Goal: Task Accomplishment & Management: Complete application form

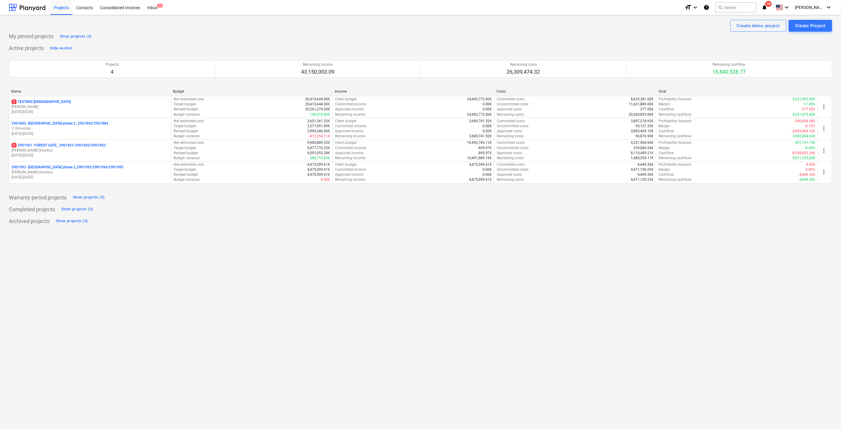
click at [423, 244] on div "Create demo project Create Project My pinned projects Show projects (0) Active …" at bounding box center [420, 222] width 841 height 414
click at [447, 228] on div "Create demo project Create Project My pinned projects Show projects (0) Active …" at bounding box center [420, 222] width 841 height 414
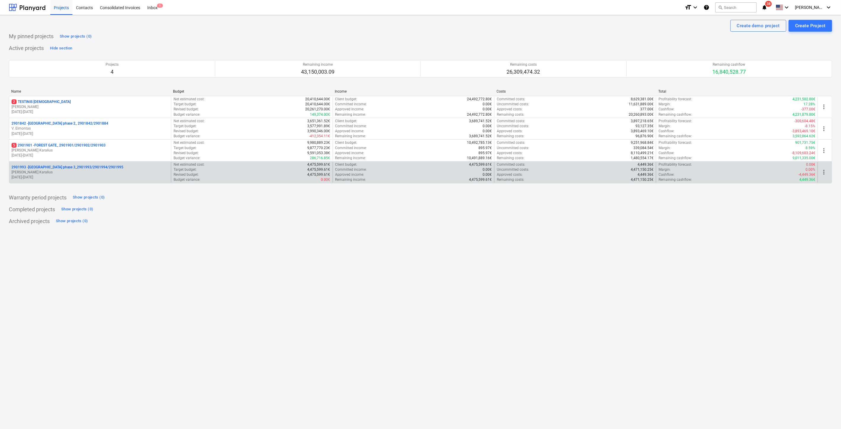
click at [90, 170] on p "[PERSON_NAME] Karalius" at bounding box center [90, 172] width 157 height 5
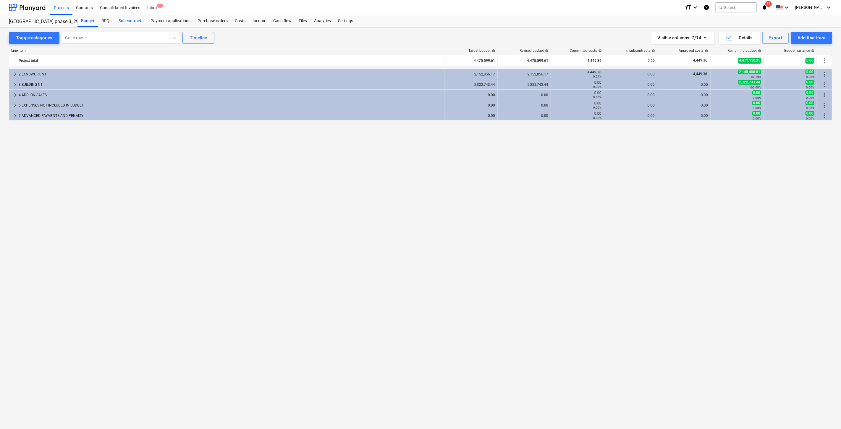
click at [129, 22] on div "Subcontracts" at bounding box center [131, 21] width 32 height 12
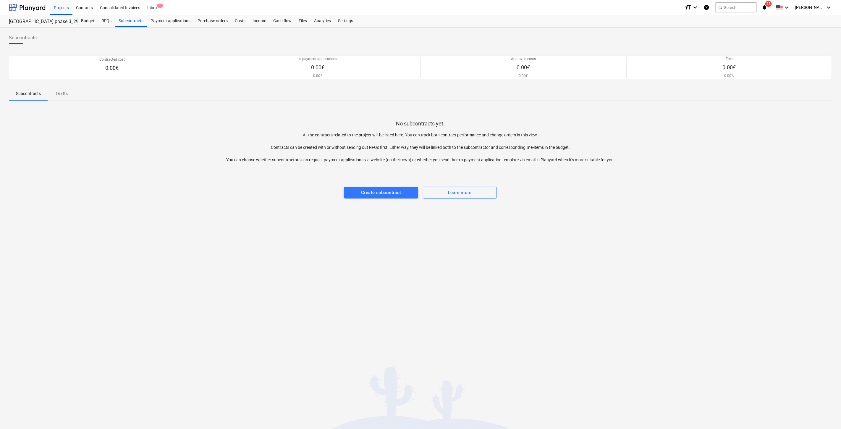
click at [480, 268] on div "Subcontracts Contracted cost 0.00€ In payment applications 0.00€ 0.00€ Approved…" at bounding box center [420, 228] width 841 height 402
click at [493, 262] on div "Subcontracts Contracted cost 0.00€ In payment applications 0.00€ 0.00€ Approved…" at bounding box center [420, 228] width 841 height 402
drag, startPoint x: 267, startPoint y: 199, endPoint x: 285, endPoint y: 194, distance: 19.1
click at [267, 199] on div "Subcontracts Contracted cost 0.00€ In payment applications 0.00€ 0.00€ Approved…" at bounding box center [420, 228] width 841 height 402
click at [359, 191] on span "Create subcontract" at bounding box center [381, 193] width 61 height 8
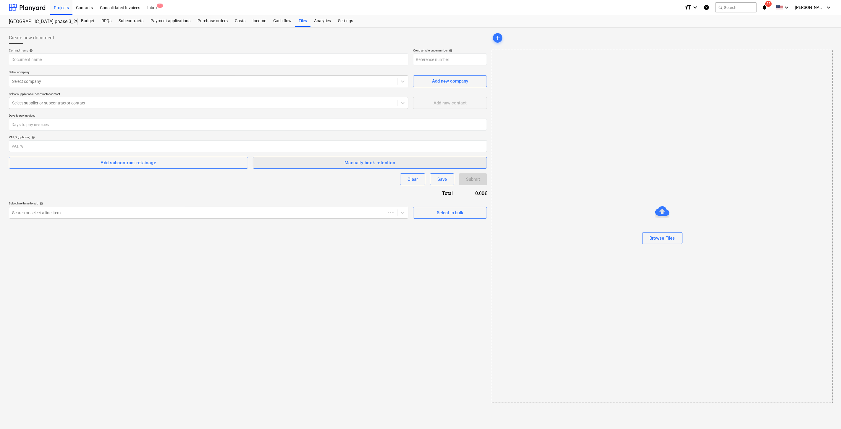
type input "2901993-SO-001"
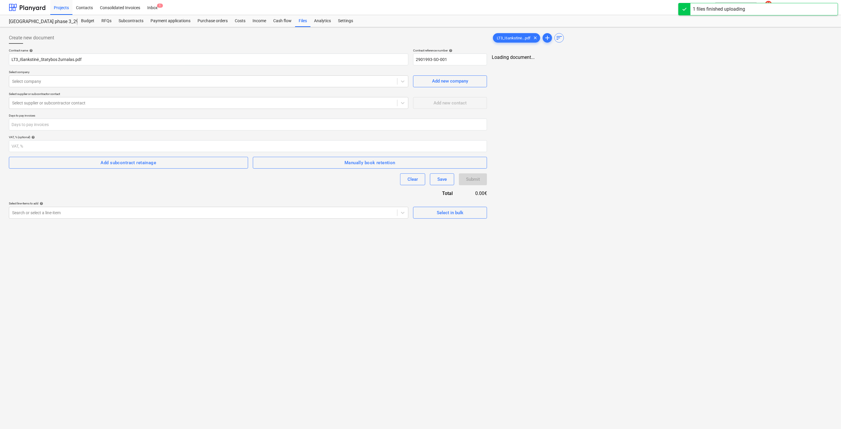
click at [354, 271] on div "Create new document Contract name help LT3_Išankstinė_Statybos žurnalas.pdf Con…" at bounding box center [420, 228] width 841 height 402
click at [367, 256] on div "Create new document Contract name help LT3_Išankstinė_Statybos žurnalas.pdf Con…" at bounding box center [248, 258] width 482 height 456
drag, startPoint x: 175, startPoint y: 62, endPoint x: -2, endPoint y: 62, distance: 177.2
click at [0, 62] on html "Projects Contacts Consolidated Invoices Inbox 1 format_size keyboard_arrow_down…" at bounding box center [419, 214] width 839 height 429
drag, startPoint x: 37, startPoint y: 59, endPoint x: 49, endPoint y: 63, distance: 12.8
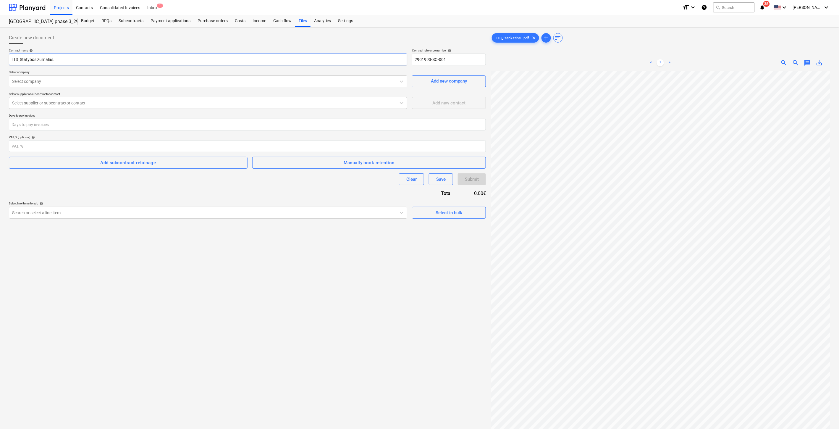
click at [37, 59] on input "LT3_Statybos žurnalas." at bounding box center [208, 60] width 398 height 12
click at [54, 61] on input "LT3_Statybosžurnalas." at bounding box center [208, 60] width 398 height 12
type input "[URL][DOMAIN_NAME]"
drag, startPoint x: 143, startPoint y: 187, endPoint x: 146, endPoint y: 154, distance: 33.3
click at [143, 187] on div "Contract name help [URL][DOMAIN_NAME] Contract reference number help 2901993-SO…" at bounding box center [247, 134] width 477 height 170
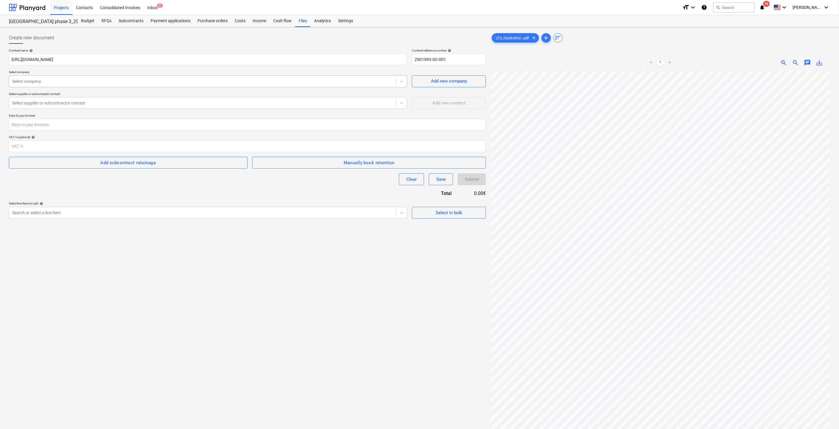
click at [121, 80] on div at bounding box center [202, 81] width 381 height 6
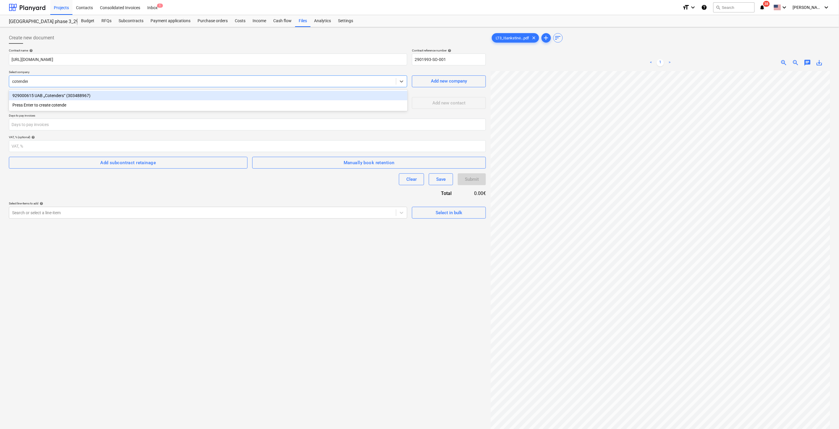
type input "cotenders"
click at [112, 95] on div "929000615 UAB „Cotenders“ (303488967)" at bounding box center [208, 95] width 399 height 9
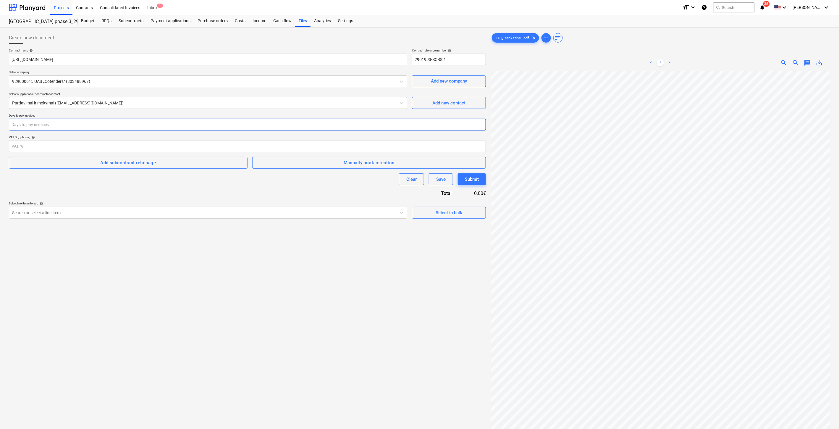
click at [169, 126] on input "number" at bounding box center [247, 125] width 477 height 12
type input "30"
click at [132, 184] on div "Clear Save Submit" at bounding box center [247, 179] width 477 height 12
click at [115, 212] on div at bounding box center [202, 213] width 381 height 6
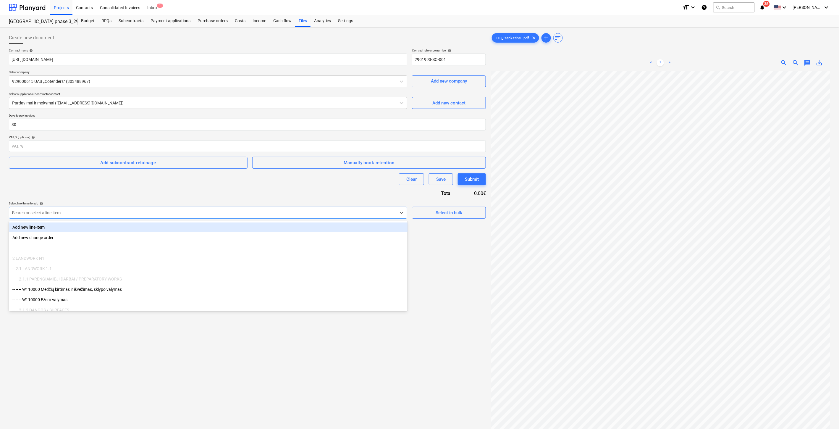
type input "IT"
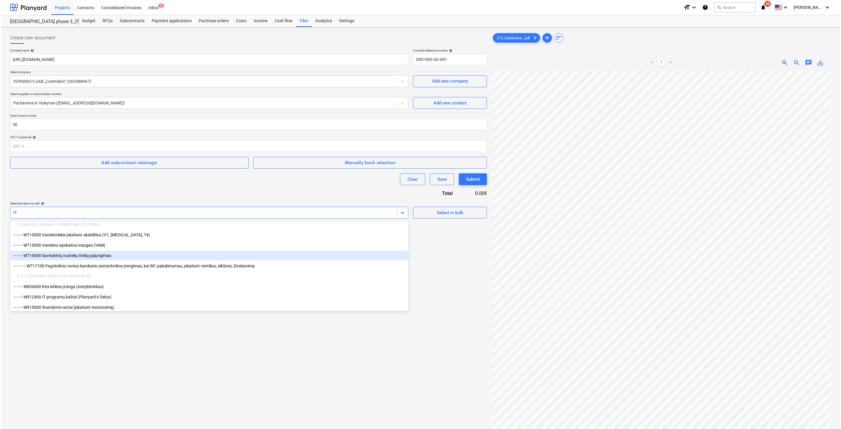
scroll to position [315, 0]
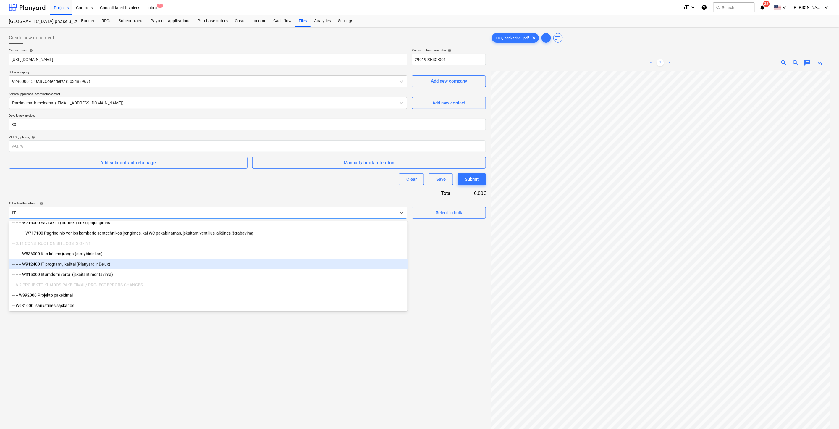
click at [121, 265] on div "-- -- -- W912400 IT programų kaštai (Planyard ir Delux)" at bounding box center [208, 263] width 399 height 9
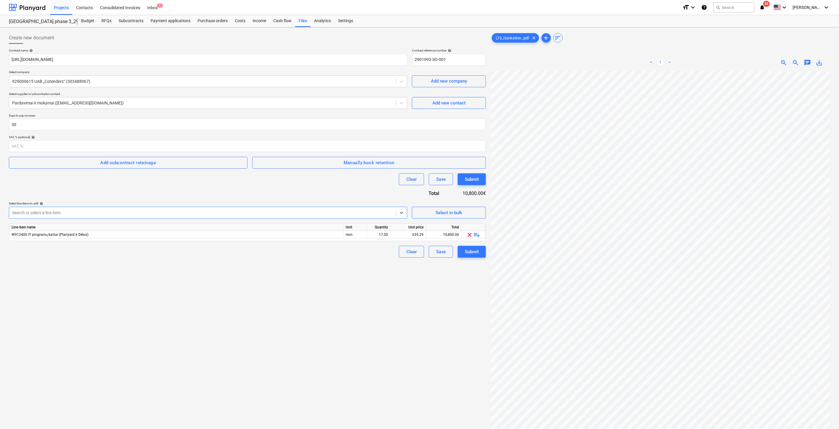
click at [214, 316] on div "Create new document Contract name help [URL][DOMAIN_NAME] Contract reference nu…" at bounding box center [248, 258] width 482 height 456
drag, startPoint x: 375, startPoint y: 232, endPoint x: 374, endPoint y: 241, distance: 9.0
click at [375, 232] on div "17.00" at bounding box center [378, 234] width 19 height 7
type input "6"
click at [336, 287] on div "Create new document Contract name help [URL][DOMAIN_NAME] Contract reference nu…" at bounding box center [248, 258] width 482 height 456
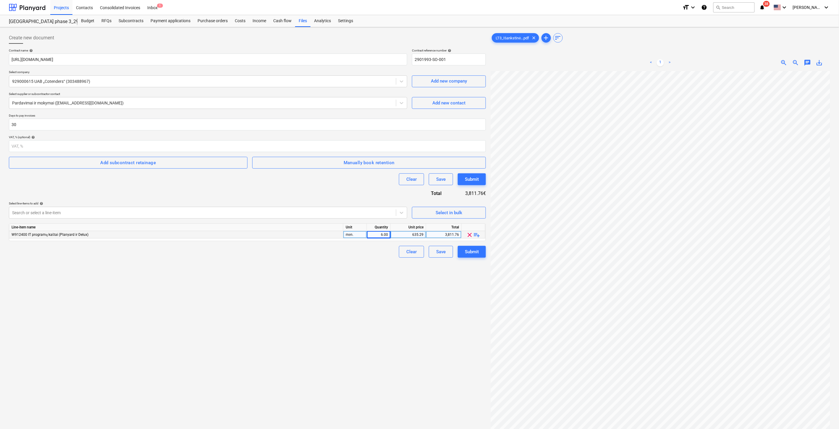
click at [403, 235] on div "635.29" at bounding box center [408, 234] width 30 height 7
type input "295"
click at [348, 283] on div "Create new document Contract name help [URL][DOMAIN_NAME] Contract reference nu…" at bounding box center [248, 258] width 482 height 456
click at [469, 255] on div "Submit" at bounding box center [472, 252] width 14 height 8
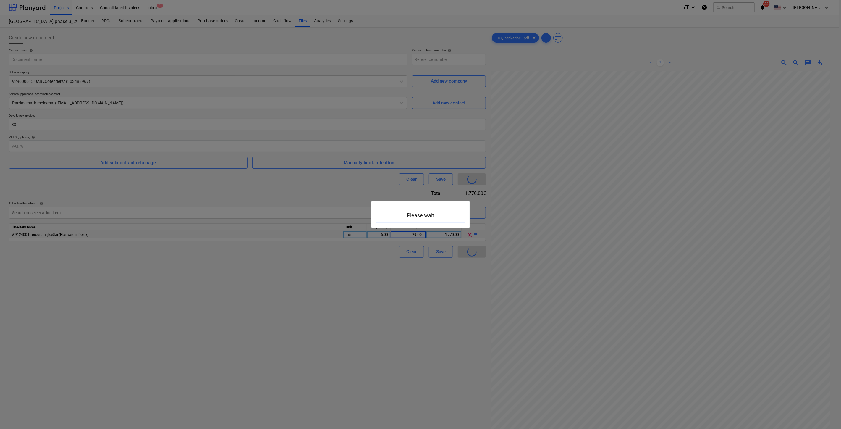
type input "2901993-SO-001"
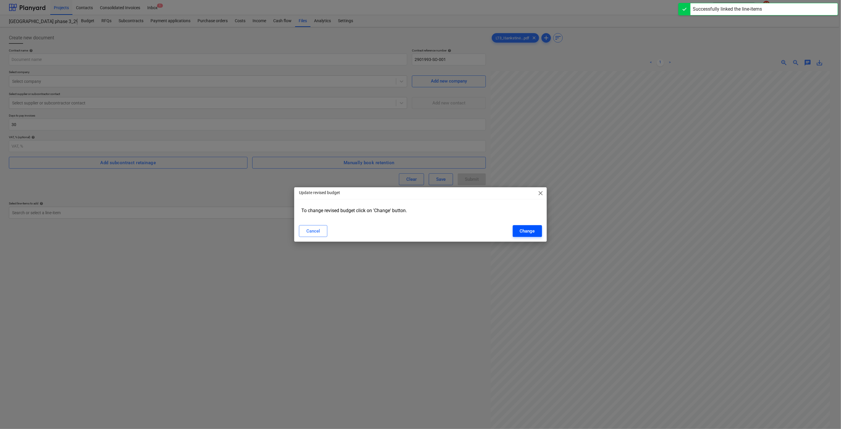
click at [533, 227] on div "Change" at bounding box center [527, 231] width 15 height 8
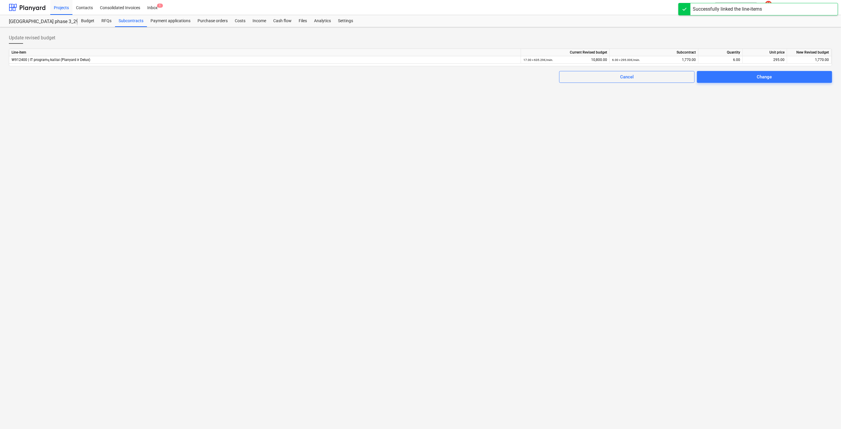
click at [489, 217] on div "Update revised budget Line-item Current Revised budget Subcontract Quantity Uni…" at bounding box center [420, 228] width 841 height 402
click at [537, 196] on div "Update revised budget Line-item Current Revised budget Subcontract Quantity Uni…" at bounding box center [420, 228] width 841 height 402
click at [735, 78] on span "Change" at bounding box center [764, 77] width 121 height 8
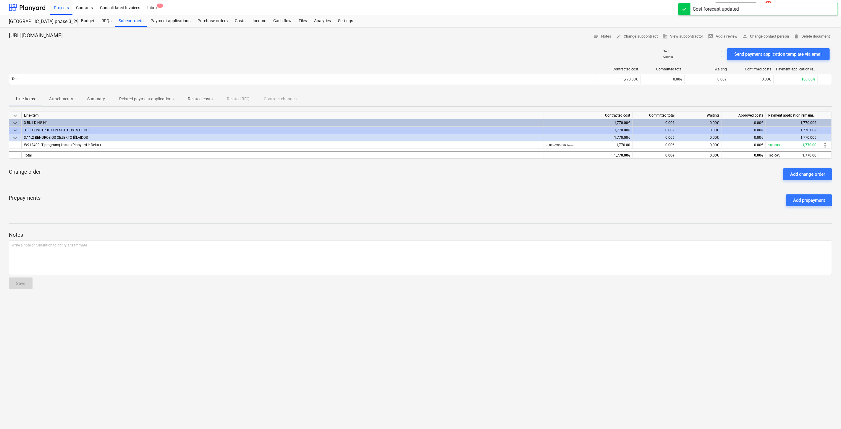
click at [496, 204] on div "Prepayments Add prepayment" at bounding box center [421, 200] width 824 height 21
click at [515, 198] on div "Prepayments Add prepayment" at bounding box center [421, 200] width 824 height 21
click at [550, 190] on div "Prepayments Add prepayment" at bounding box center [421, 200] width 824 height 21
click at [561, 186] on div "keyboard_arrow_down Line-item Contracted cost Committed total Waiting Approved …" at bounding box center [421, 161] width 824 height 99
click at [797, 201] on div "Add prepayment" at bounding box center [809, 200] width 32 height 8
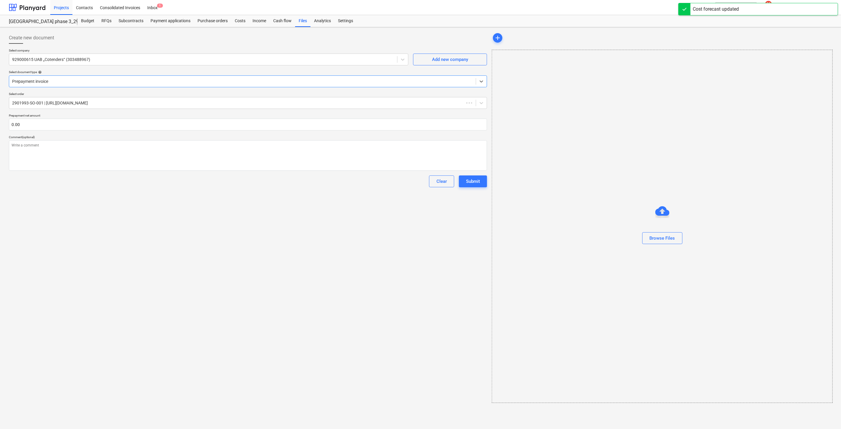
click at [340, 261] on div "Create new document Select company 929000615 UAB „Cotenders“ (303488967) Add ne…" at bounding box center [248, 218] width 483 height 376
type textarea "x"
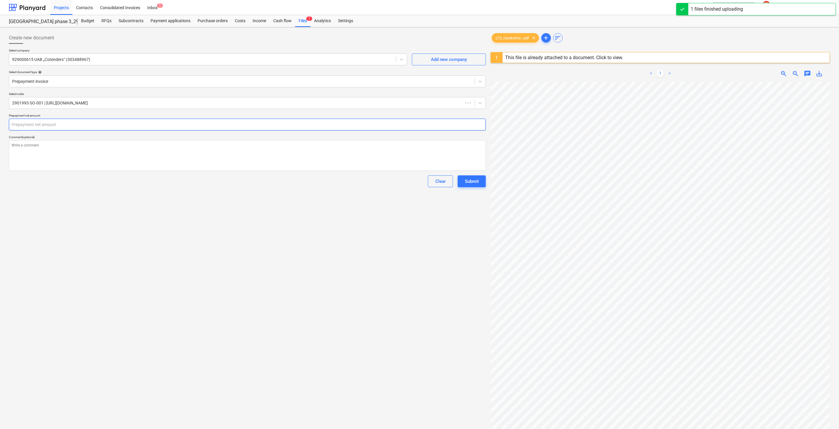
click at [80, 125] on input "text" at bounding box center [247, 125] width 477 height 12
type textarea "x"
type input "1"
type textarea "x"
type input "17"
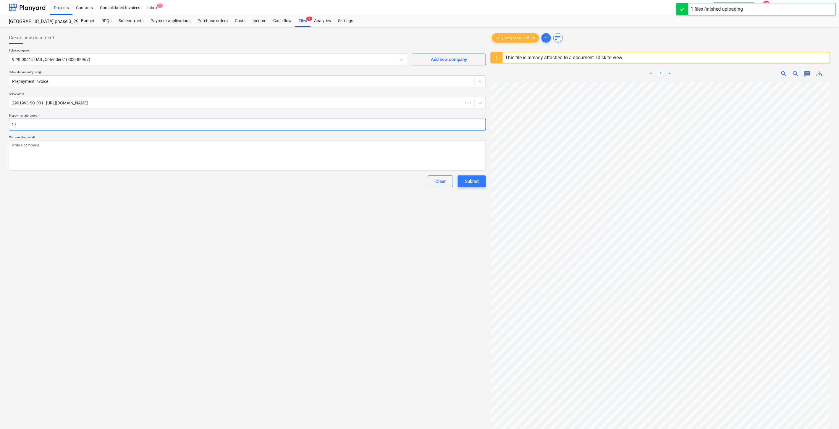
type textarea "x"
type input "177"
type textarea "x"
type input "1770"
type textarea "x"
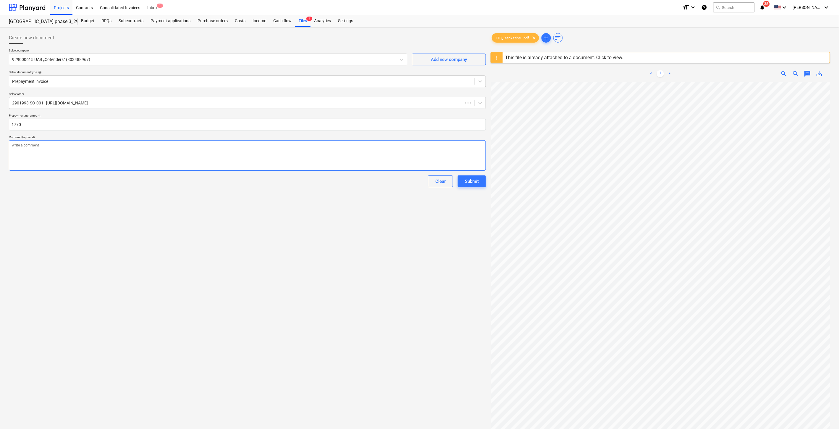
type input "1,770.00"
click at [176, 158] on textarea at bounding box center [247, 155] width 477 height 30
type textarea "x"
type textarea "I"
type textarea "x"
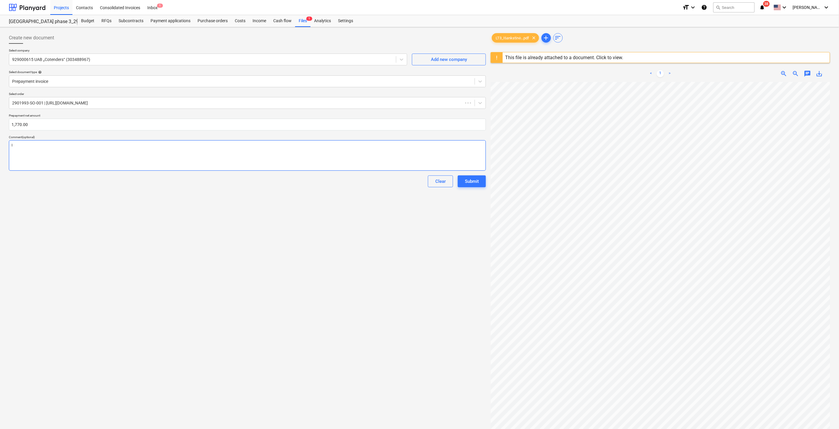
type textarea "I6"
type textarea "x"
type textarea "I6a"
type textarea "x"
type textarea "I6"
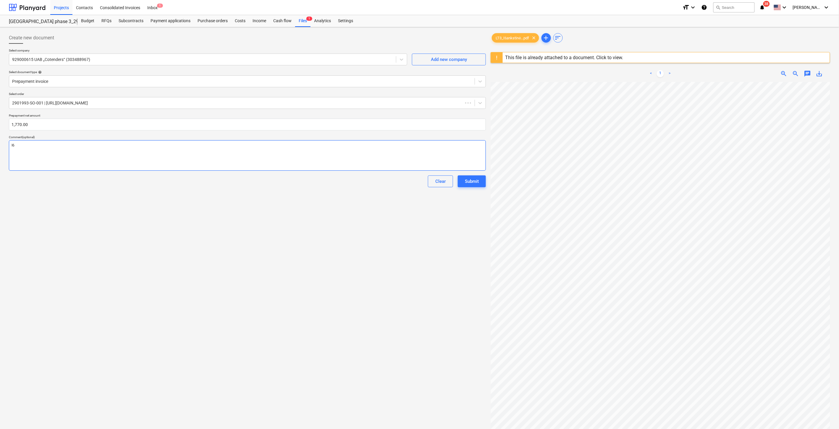
type textarea "x"
type textarea "I"
click at [122, 152] on textarea "I" at bounding box center [247, 155] width 477 height 30
type textarea "x"
type textarea "Iš"
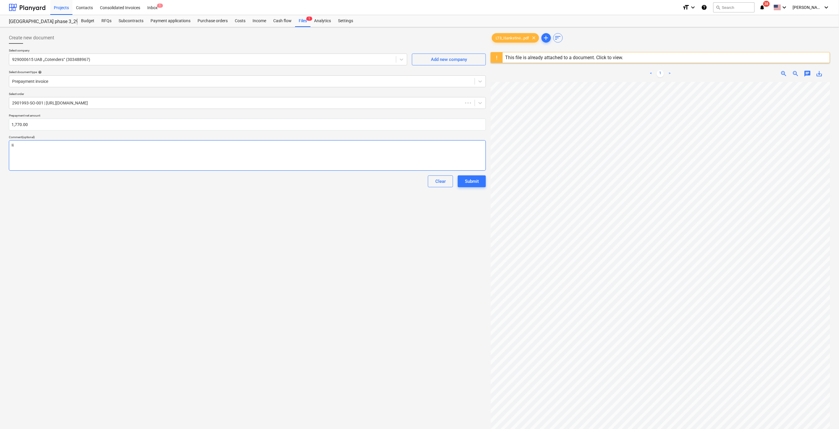
type textarea "x"
type textarea "Iša"
type textarea "x"
type textarea "Išan"
type textarea "x"
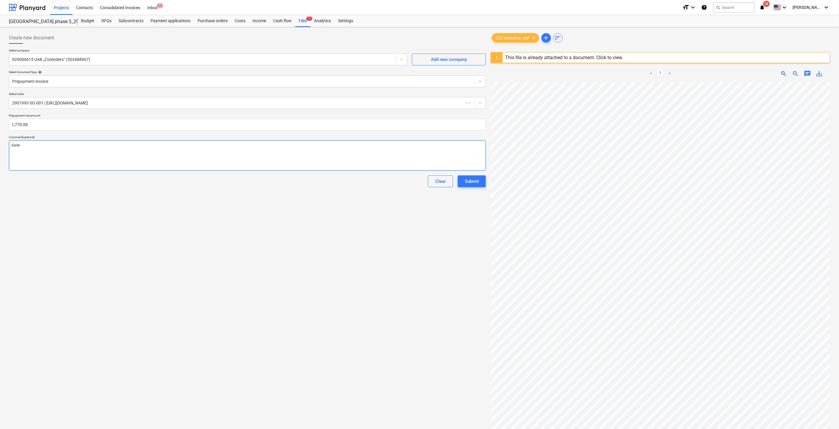
type textarea "Išanks"
type textarea "x"
type textarea "Išankst"
type textarea "x"
type textarea "Išanksti"
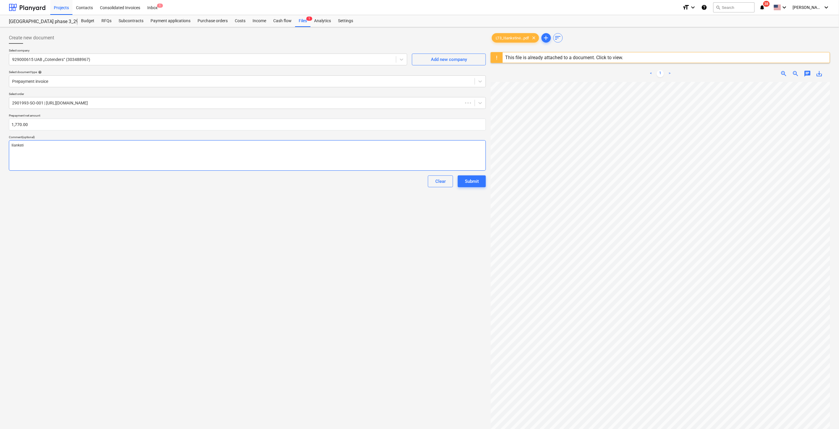
type textarea "x"
type textarea "Išankstin"
type textarea "x"
type textarea "Išankstinė"
type textarea "x"
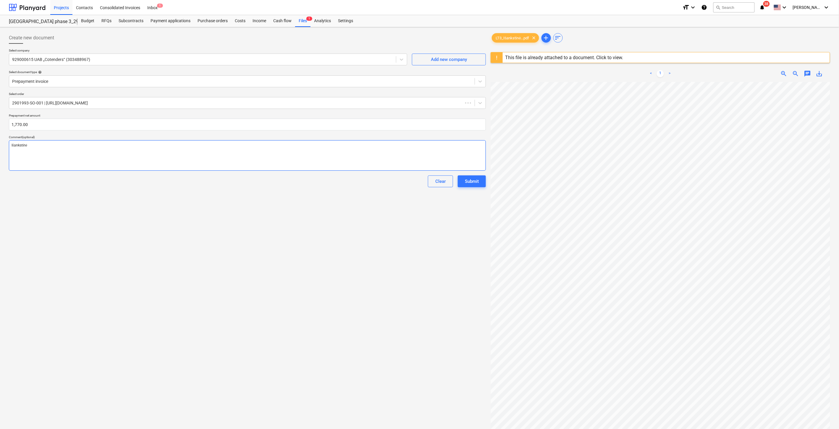
type textarea "Išankstinė"
type textarea "x"
type textarea "Išankstinė są"
type textarea "x"
type textarea "Išankstinė sąs"
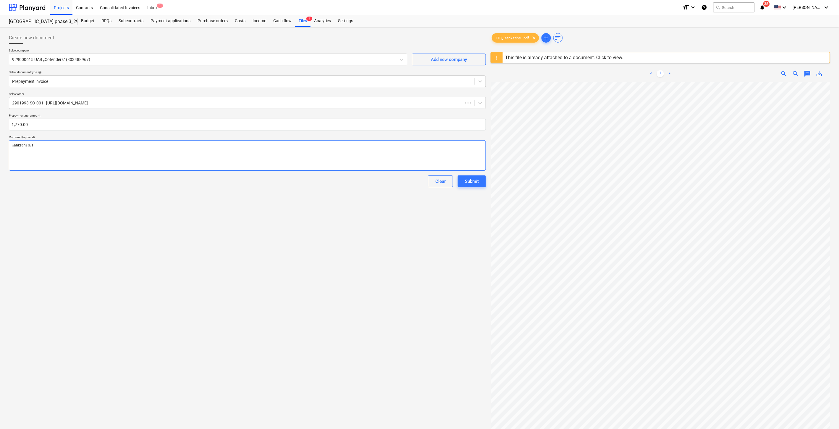
type textarea "x"
type textarea "Išankstinė sąska"
type textarea "x"
type textarea "Išankstinė sąskai"
type textarea "x"
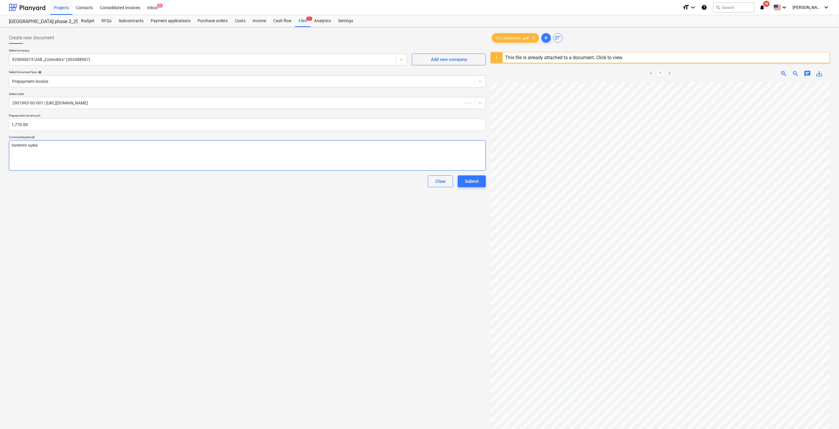
type textarea "Išankstinė sąskait"
type textarea "x"
type textarea "Išankstinė sąskaita"
type textarea "x"
type textarea "Išankstinė sąskaita"
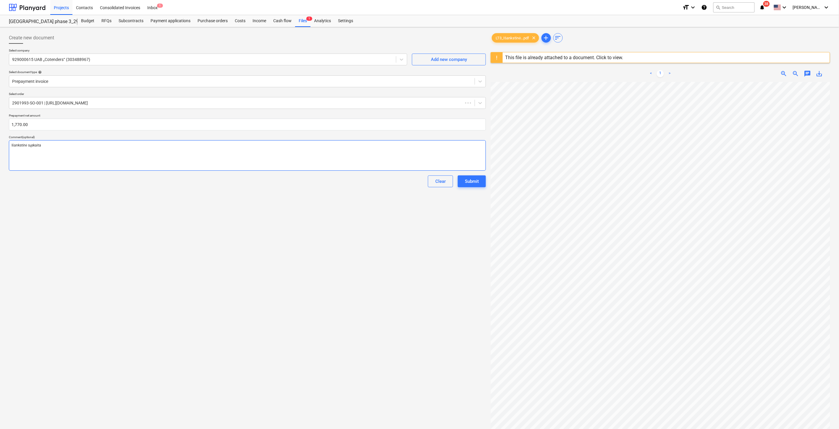
type textarea "x"
type textarea "Išankstinė sąskaita u"
type textarea "x"
type textarea "Išankstinė sąskaita už"
type textarea "x"
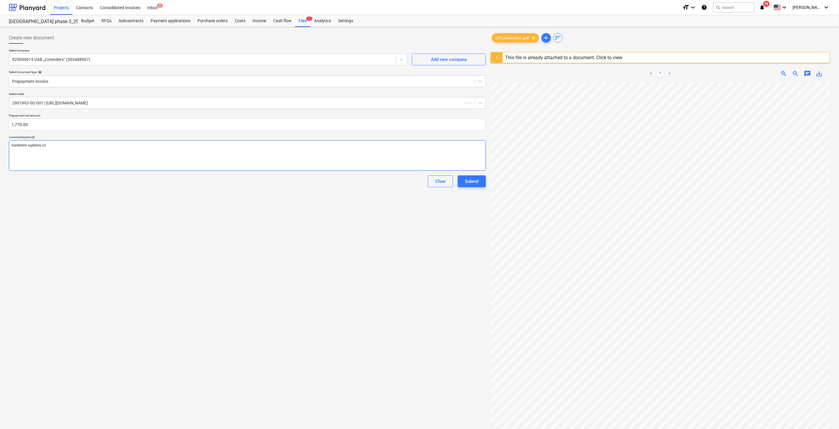
type textarea "Išankstinė sąskaita už"
type textarea "x"
type textarea "Išankstinė sąskaita už L"
type textarea "x"
type textarea "Išankstinė sąskaita už La"
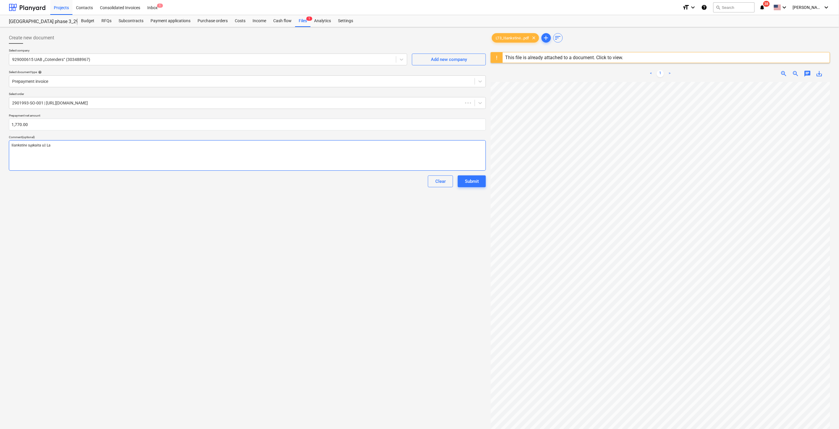
type textarea "x"
type textarea "Išankstinė sąskaita už Lak"
type textarea "x"
type textarea "Išankstinė sąskaita už Lake"
type textarea "x"
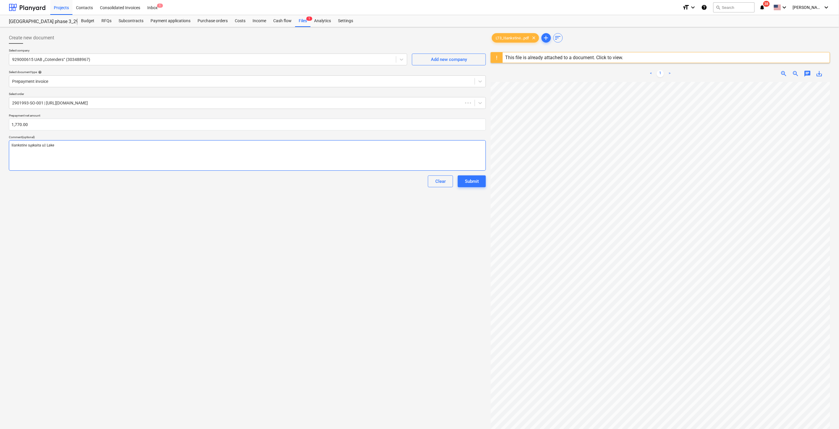
type textarea "Išankstinė sąskaita už Lake"
type textarea "x"
type textarea "Išankstinė sąskaita už Lake To"
type textarea "x"
type textarea "Išankstinė sąskaita už Lake Tow"
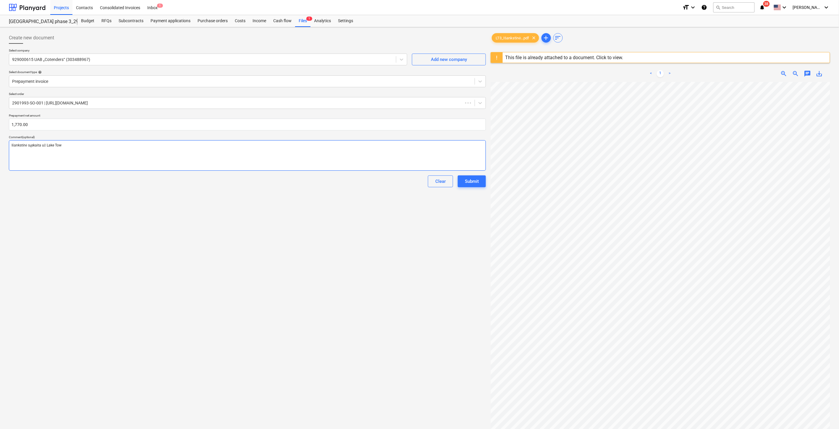
type textarea "x"
type textarea "Išankstinė sąskaita už [GEOGRAPHIC_DATA]"
type textarea "x"
type textarea "Išankstinė sąskaita už [GEOGRAPHIC_DATA]"
type textarea "x"
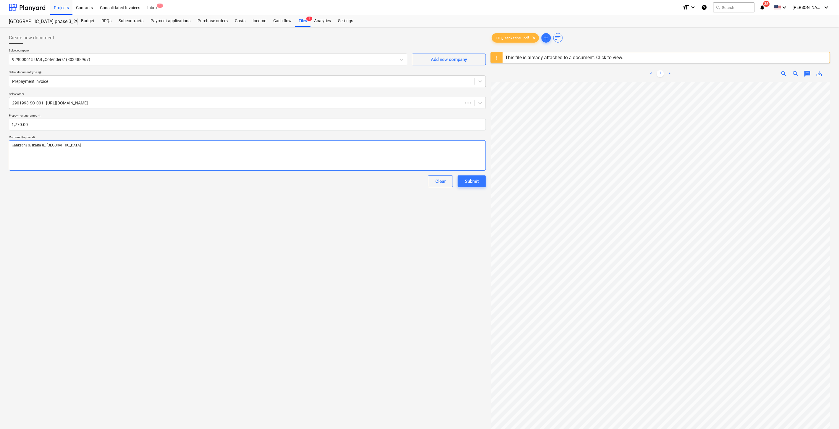
type textarea "Išankstinė sąskaita už Lake Town ę"
type textarea "x"
type textarea "Išankstinė sąskaita už [GEOGRAPHIC_DATA]"
type textarea "x"
type textarea "Išankstinė sąskaita už [GEOGRAPHIC_DATA] 3"
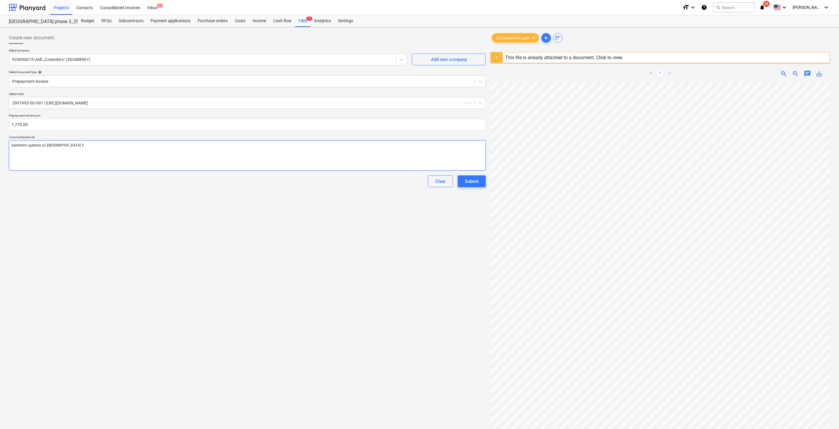
type textarea "x"
type textarea "Išankstinė sąskaita už [GEOGRAPHIC_DATA] 3"
type textarea "x"
type textarea "Išankstinė sąskaita už Lake Town 3 p"
type textarea "x"
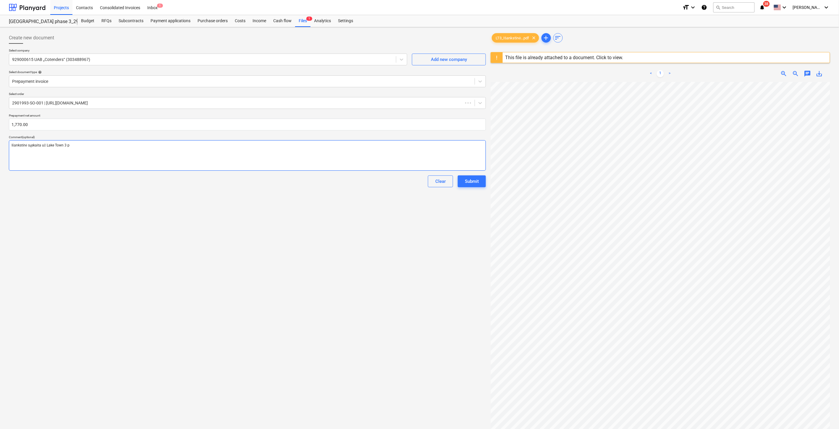
type textarea "Išankstinė sąskaita už [GEOGRAPHIC_DATA] 3"
type textarea "x"
type textarea "Išankstinė sąskaita už [GEOGRAPHIC_DATA] 3 o"
type textarea "x"
type textarea "Išankstinė sąskaita už Lake Town 3 obj"
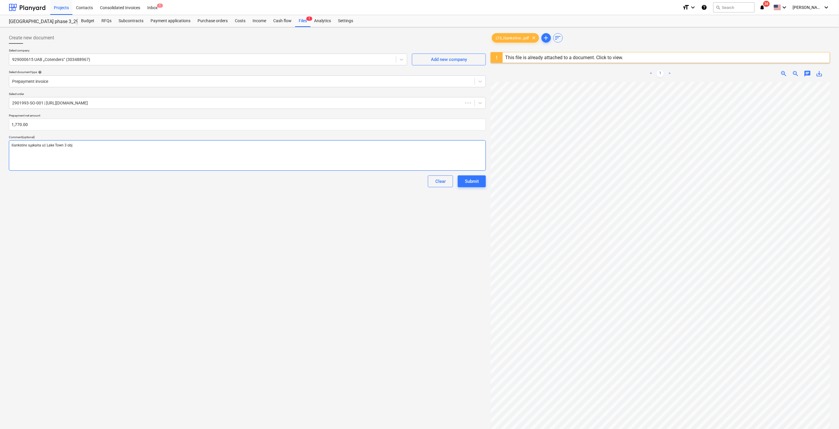
type textarea "x"
type textarea "Išankstinė sąskaita už [GEOGRAPHIC_DATA] 3 obje"
type textarea "x"
type textarea "Išankstinė sąskaita už [GEOGRAPHIC_DATA] 3 objek"
type textarea "x"
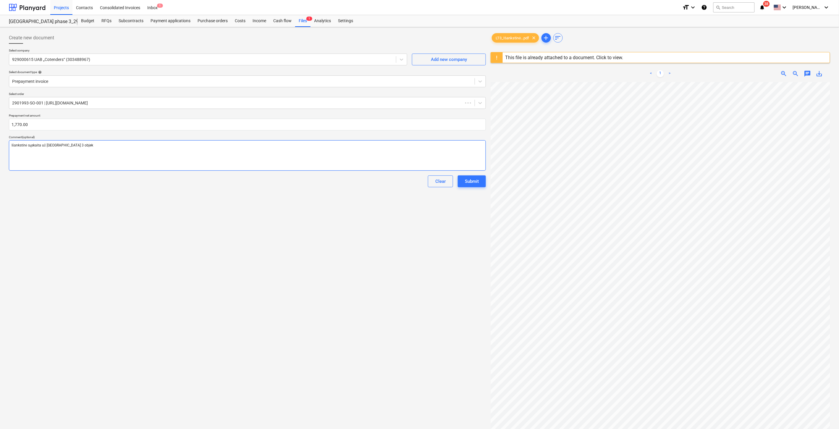
type textarea "Išankstinė sąskaita už [GEOGRAPHIC_DATA] 3 objekt"
type textarea "x"
type textarea "Išankstinė sąskaita už [GEOGRAPHIC_DATA] 3 objekto"
type textarea "x"
type textarea "Išankstinė sąskaita už [GEOGRAPHIC_DATA] 3 objekto"
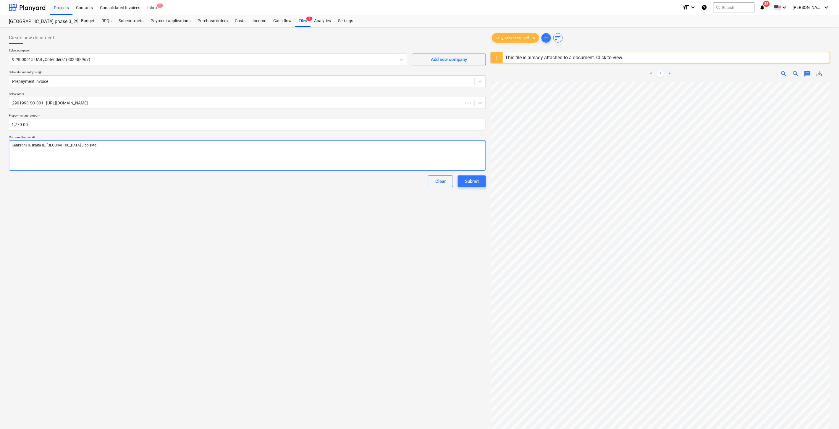
type textarea "x"
type textarea "Išankstinė sąskaita už [GEOGRAPHIC_DATA] 3 objekto e"
type textarea "x"
type textarea "Išankstinė sąskaita už [GEOGRAPHIC_DATA] 3 objekto ele"
type textarea "x"
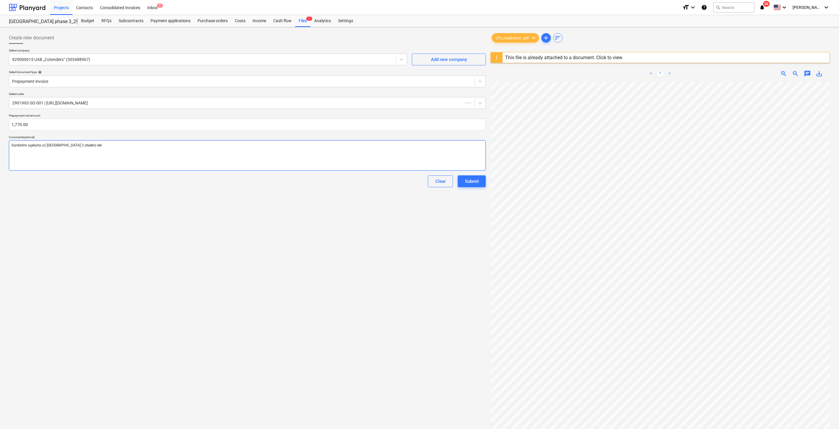
type textarea "Išankstinė sąskaita už [GEOGRAPHIC_DATA] 3 objekto el"
type textarea "x"
type textarea "Išankstinė sąskaita už [GEOGRAPHIC_DATA] 3 objekto e"
type textarea "x"
type textarea "Išankstinė sąskaita už [GEOGRAPHIC_DATA] 3 objekto"
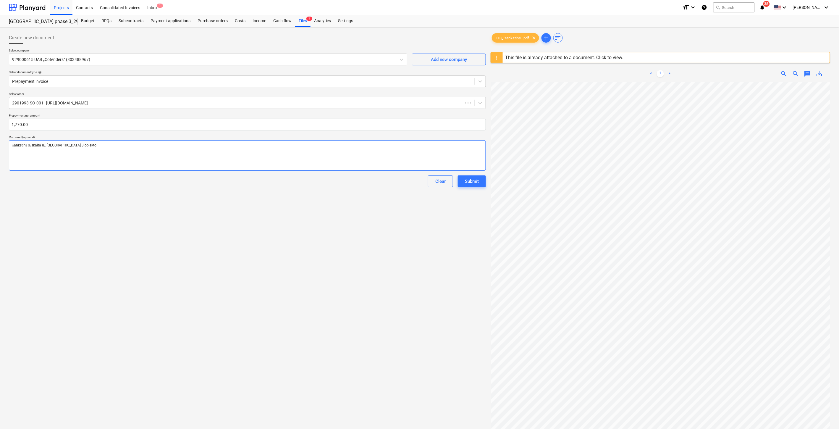
type textarea "x"
type textarea "Išankstinė sąskaita už [GEOGRAPHIC_DATA] 3 objekto"
type textarea "x"
type textarea "Išankstinė sąskaita už [GEOGRAPHIC_DATA] 3 objekto"
type textarea "x"
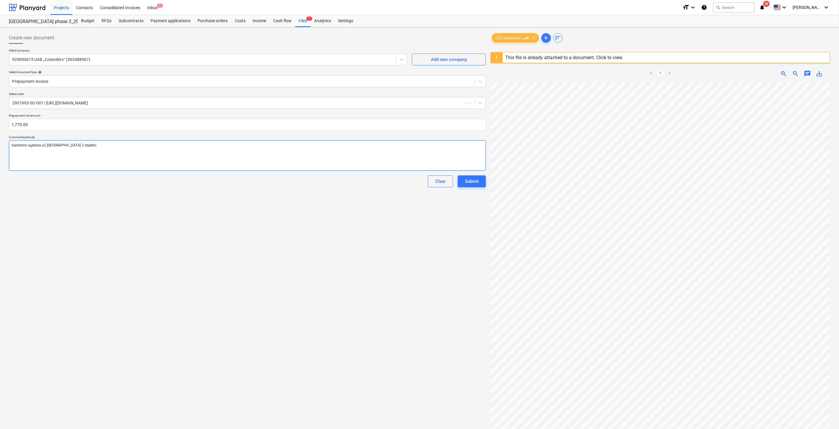
type textarea "Išankstinė sąskaita už [GEOGRAPHIC_DATA] 3 objekto e"
type textarea "x"
type textarea "Išankstinė sąskaita už [GEOGRAPHIC_DATA] 3 objekto el"
type textarea "x"
type textarea "Išankstinė sąskaita už [GEOGRAPHIC_DATA] 3 objekto ele"
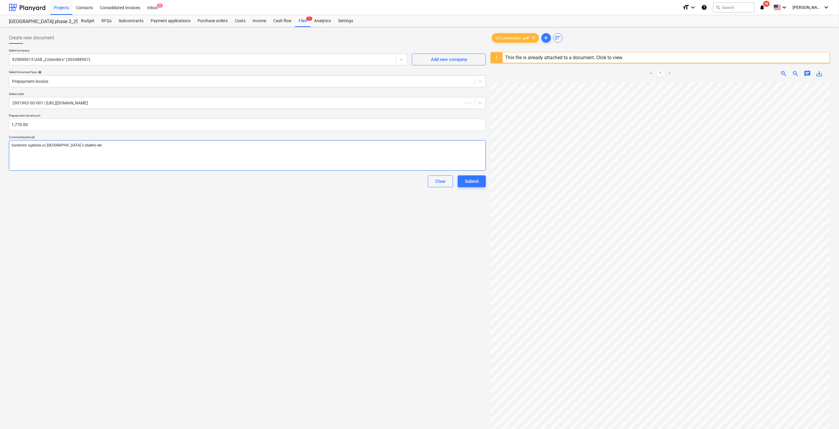
type textarea "x"
type textarea "Išankstinė sąskaita už [GEOGRAPHIC_DATA] 3 objekto elek"
type textarea "x"
type textarea "Išankstinė sąskaita už [GEOGRAPHIC_DATA] 3 objekto elekt"
type textarea "x"
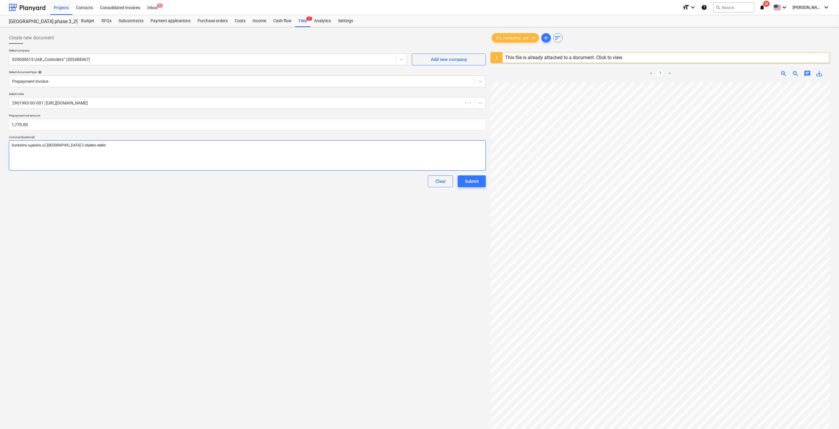
type textarea "Išankstinė sąskaita už [GEOGRAPHIC_DATA] 3 objekto elektro"
type textarea "x"
type textarea "Išankstinė sąskaita už [GEOGRAPHIC_DATA] 3 objekto elektron"
type textarea "x"
type textarea "Išankstinė sąskaita už [GEOGRAPHIC_DATA] 3 objekto elektroni"
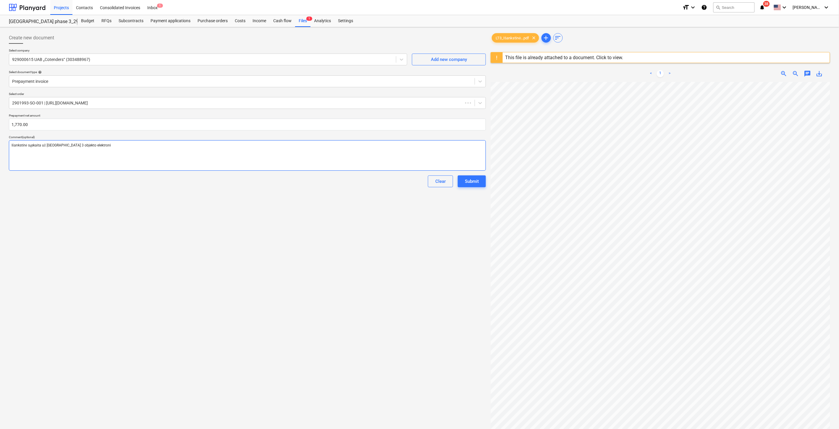
type textarea "x"
type textarea "Išankstinė sąskaita už [GEOGRAPHIC_DATA] 3 objekto elektronin"
type textarea "x"
type textarea "Išankstinė sąskaita už [GEOGRAPHIC_DATA] 3 objekto elektronin5"
type textarea "x"
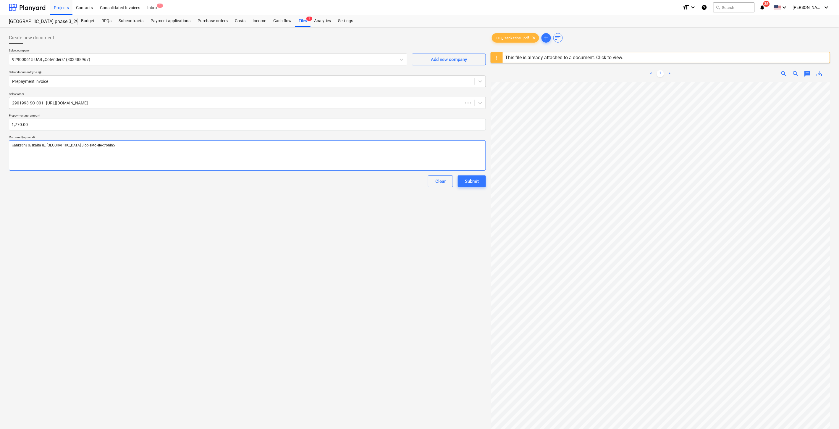
type textarea "Išankstinė sąskaita už [GEOGRAPHIC_DATA] 3 objekto elektronin5"
type textarea "x"
type textarea "Išankstinė sąskaita už [GEOGRAPHIC_DATA] 3 objekto elektronin5 st"
type textarea "x"
type textarea "Išankstinė sąskaita už [GEOGRAPHIC_DATA] 3 objekto elektronin5 sta"
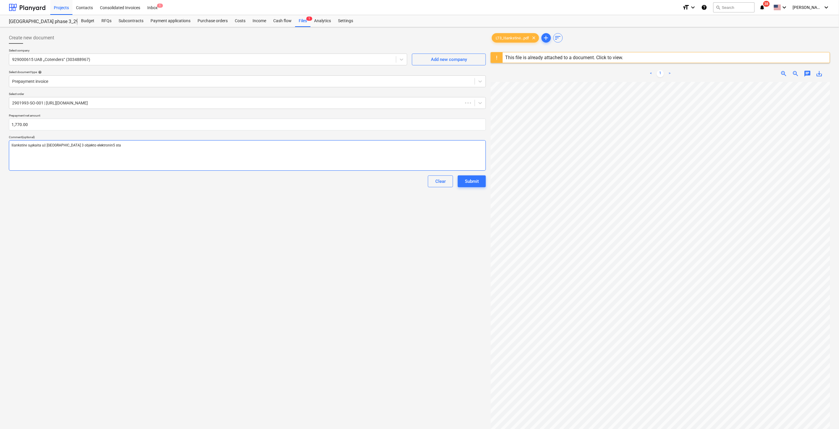
type textarea "x"
type textarea "Išankstinė sąskaita už [GEOGRAPHIC_DATA] 3 objekto elektronin5 st"
type textarea "x"
type textarea "Išankstinė sąskaita už [GEOGRAPHIC_DATA] 3 objekto elektronin5 s"
type textarea "x"
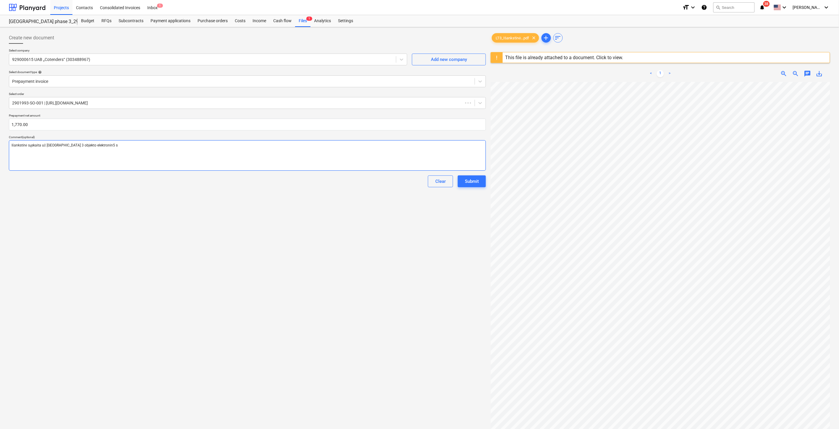
type textarea "Išankstinė sąskaita už [GEOGRAPHIC_DATA] 3 objekto elektronin5"
type textarea "x"
type textarea "Išankstinė sąskaita už [GEOGRAPHIC_DATA] 3 objekto elektronin5"
type textarea "x"
type textarea "Išankstinė sąskaita už [GEOGRAPHIC_DATA] 3 objekto elektronin"
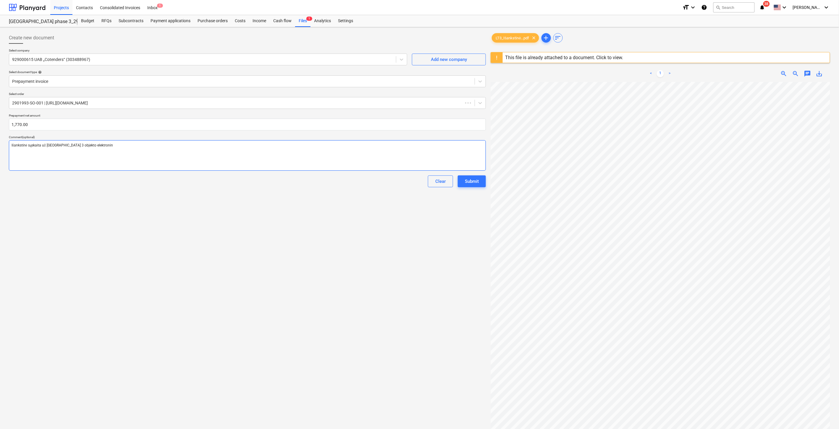
type textarea "x"
type textarea "Išankstinė sąskaita už [GEOGRAPHIC_DATA] 3 objekto elektroninį"
type textarea "x"
type textarea "Išankstinė sąskaita už [GEOGRAPHIC_DATA] 3 objekto elektroninį"
type textarea "x"
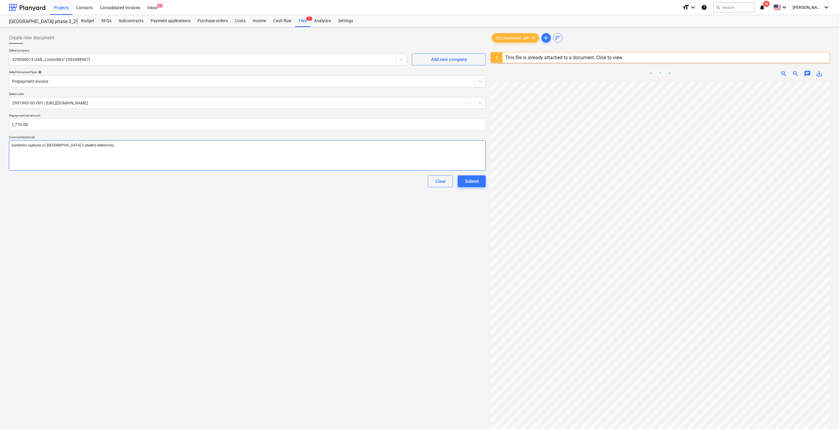
type textarea "Išankstinė sąskaita už [GEOGRAPHIC_DATA] 3 objekto elektroninį s"
type textarea "x"
type textarea "Išankstinė sąskaita už [GEOGRAPHIC_DATA] 3 objekto elektroninį st"
type textarea "x"
type textarea "Išankstinė sąskaita už [GEOGRAPHIC_DATA] 3 objekto elektroninį sta"
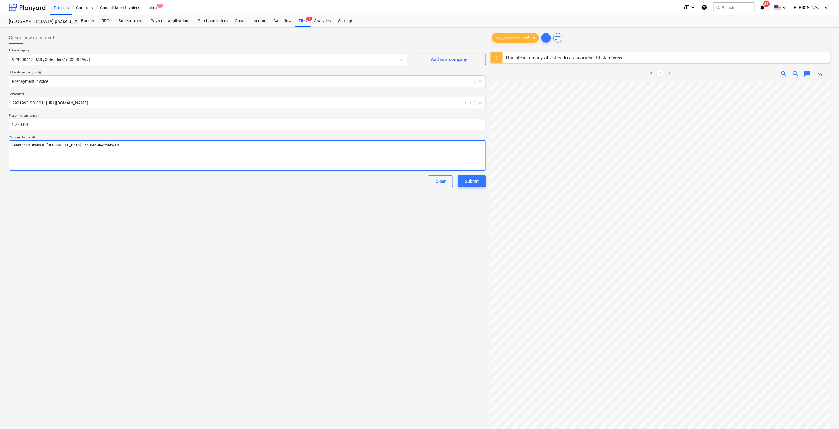
type textarea "x"
type textarea "Išankstinė sąskaita už [GEOGRAPHIC_DATA] 3 objekto elektroninį stat"
type textarea "x"
type textarea "Išankstinė sąskaita už [GEOGRAPHIC_DATA] 3 objekto elektroninį staty"
type textarea "x"
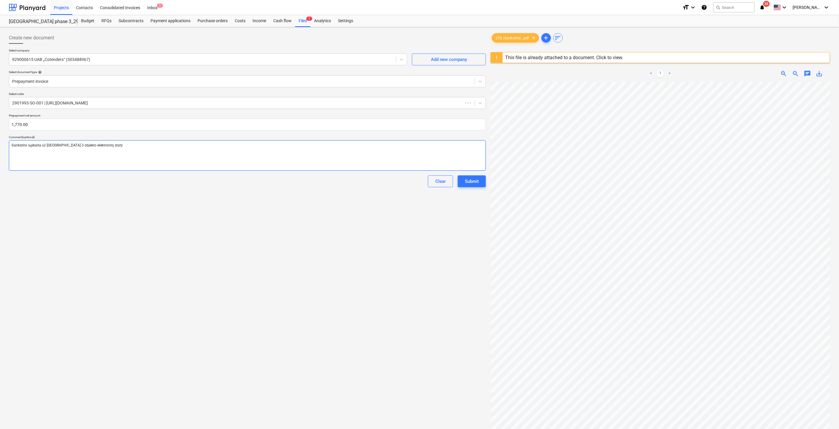
type textarea "Išankstinė sąskaita už [GEOGRAPHIC_DATA] 3 objekto elektroninį statyb"
type textarea "x"
type textarea "Išankstinė sąskaita už [GEOGRAPHIC_DATA] 3 objekto elektroninį statybo"
type textarea "x"
type textarea "Išankstinė sąskaita už [GEOGRAPHIC_DATA] 3 objekto elektroninį statybos"
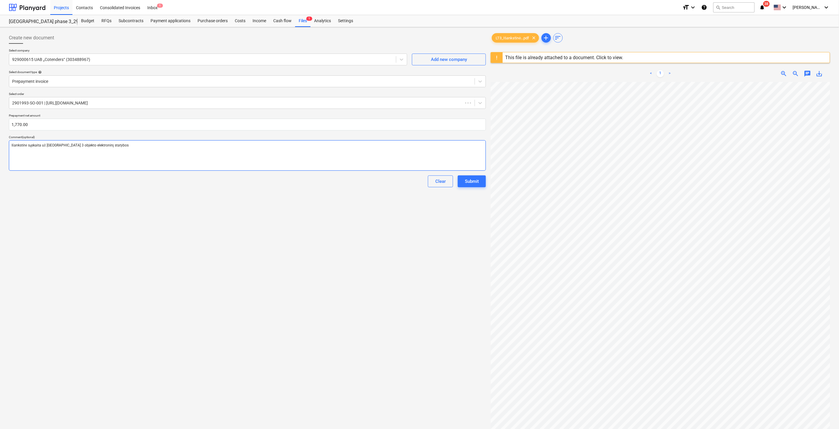
type textarea "x"
type textarea "Išankstinė sąskaita už [GEOGRAPHIC_DATA] 3 objekto elektroninį statybos"
type textarea "x"
type textarea "Išankstinė sąskaita už [GEOGRAPHIC_DATA] 3 objekto elektroninį statybos d"
type textarea "x"
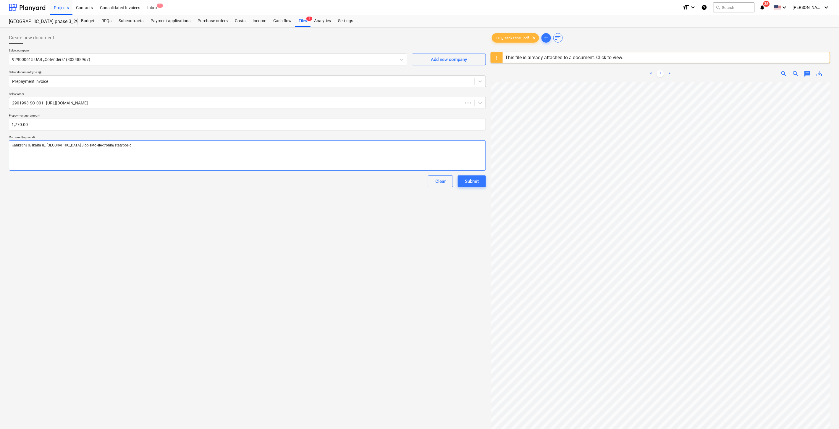
type textarea "Išankstinė sąskaita už [GEOGRAPHIC_DATA] 3 objekto elektroninį statybos da"
type textarea "x"
type textarea "Išankstinė sąskaita už [GEOGRAPHIC_DATA] 3 objekto elektroninį statybos dar"
type textarea "x"
type textarea "Išankstinė sąskaita už [GEOGRAPHIC_DATA] 3 objekto elektroninį statybos darb"
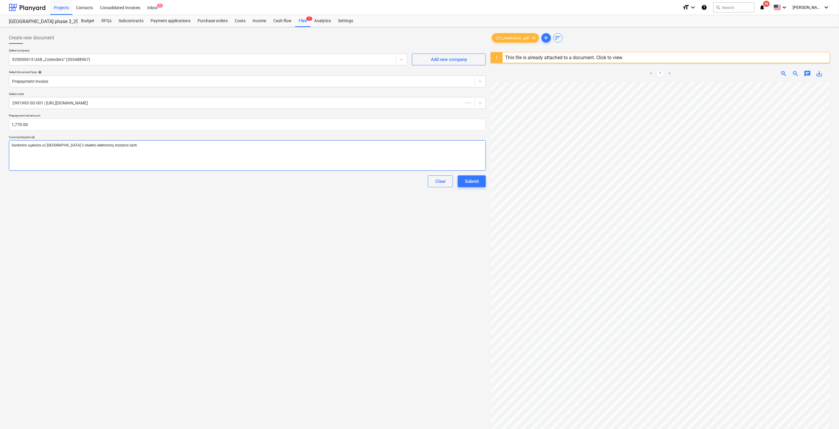
type textarea "x"
type textarea "Išankstinė sąskaita už [GEOGRAPHIC_DATA] 3 objekto elektroninį statybos darbų"
type textarea "x"
type textarea "Išankstinė sąskaita už [GEOGRAPHIC_DATA] 3 objekto elektroninį statybos darbų"
type textarea "x"
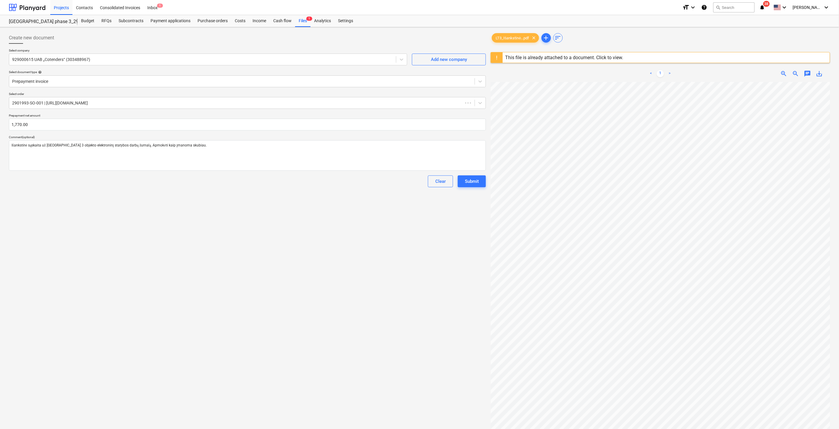
click at [148, 217] on div "Create new document Select company 929000615 UAB „Cotenders“ (303488967) Add ne…" at bounding box center [248, 263] width 482 height 467
click at [172, 210] on div "Create new document Select company 929000615 UAB „Cotenders“ (303488967) Add ne…" at bounding box center [248, 263] width 482 height 467
drag, startPoint x: 341, startPoint y: 214, endPoint x: 363, endPoint y: 202, distance: 25.6
click at [342, 214] on div "Create new document Select company 929000615 UAB „Cotenders“ (303488967) Add ne…" at bounding box center [248, 263] width 482 height 467
click at [363, 202] on div "Create new document Select company 929000615 UAB „Cotenders“ (303488967) Add ne…" at bounding box center [248, 263] width 482 height 467
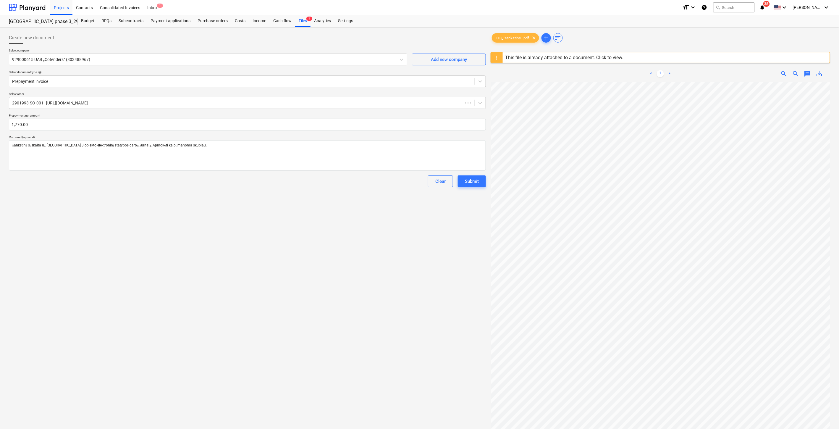
click at [439, 223] on div "Create new document Select company 929000615 UAB „Cotenders“ (303488967) Add ne…" at bounding box center [248, 263] width 482 height 467
click at [446, 218] on div "Create new document Select company 929000615 UAB „Cotenders“ (303488967) Add ne…" at bounding box center [248, 263] width 482 height 467
click at [465, 209] on div "Create new document Select company 929000615 UAB „Cotenders“ (303488967) Add ne…" at bounding box center [248, 263] width 482 height 467
click at [467, 208] on div "Create new document Select company 929000615 UAB „Cotenders“ (303488967) Add ne…" at bounding box center [248, 263] width 482 height 467
click at [336, 202] on div "Create new document Select company 929000615 UAB „Cotenders“ (303488967) Add ne…" at bounding box center [248, 263] width 482 height 467
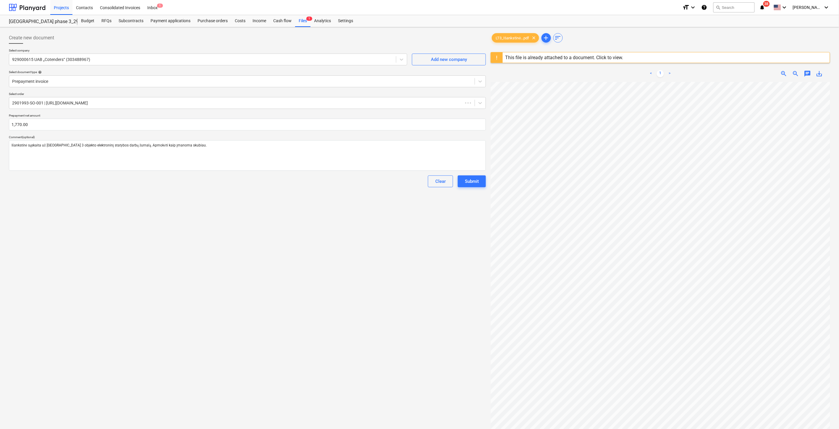
click at [350, 196] on div "Create new document Select company 929000615 UAB „Cotenders“ (303488967) Add ne…" at bounding box center [248, 263] width 482 height 467
click at [363, 191] on div "Create new document Select company 929000615 UAB „Cotenders“ (303488967) Add ne…" at bounding box center [248, 263] width 482 height 467
click at [371, 187] on div "Clear Submit" at bounding box center [247, 181] width 477 height 12
click at [479, 180] on div "Submit" at bounding box center [472, 181] width 14 height 8
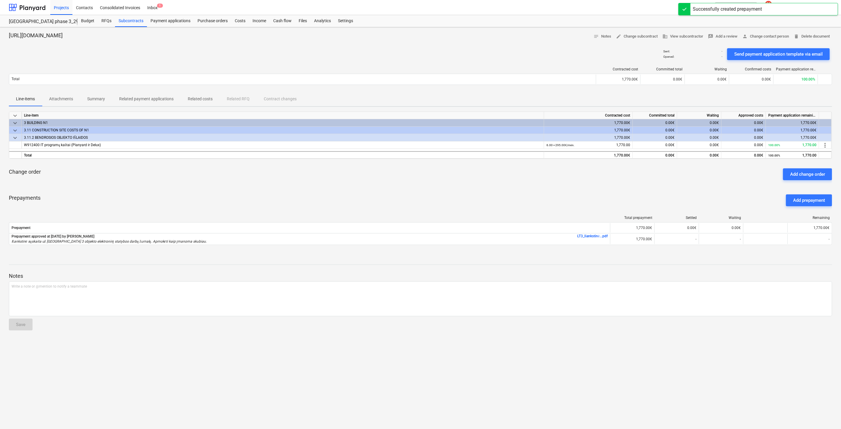
click at [438, 189] on div "keyboard_arrow_down Line-item Contracted cost Committed total Waiting Approved …" at bounding box center [421, 182] width 824 height 141
click at [455, 180] on div "Change order Add change order" at bounding box center [421, 174] width 824 height 21
click at [463, 176] on div "Change order Add change order" at bounding box center [421, 174] width 824 height 21
click at [468, 173] on div "Change order Add change order" at bounding box center [421, 174] width 824 height 21
click at [475, 178] on div "Change order Add change order" at bounding box center [421, 174] width 824 height 21
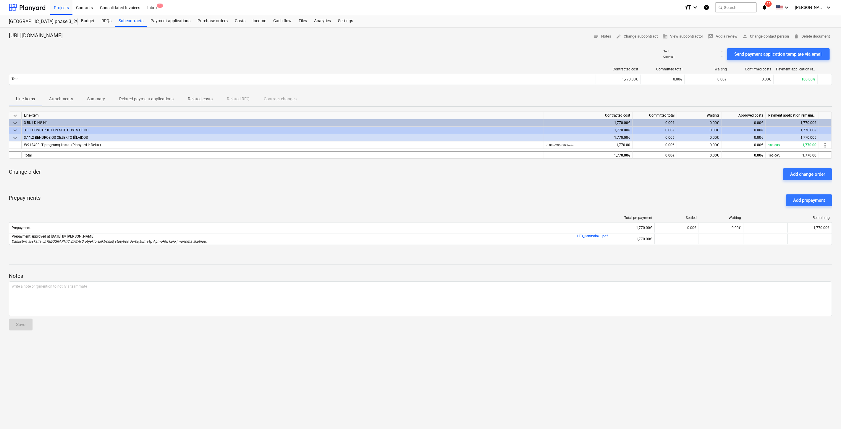
click at [495, 171] on div "Change order Add change order" at bounding box center [421, 174] width 824 height 21
drag, startPoint x: 235, startPoint y: 18, endPoint x: 233, endPoint y: 25, distance: 7.0
click at [235, 18] on div "Costs" at bounding box center [240, 21] width 18 height 12
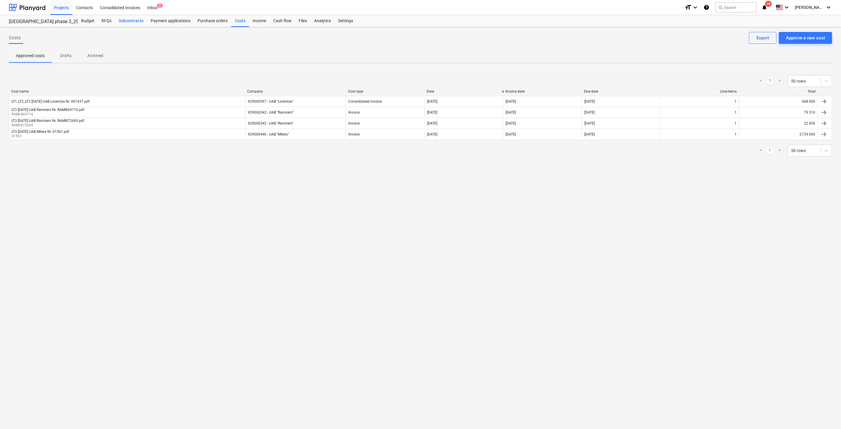
click at [134, 22] on div "Subcontracts" at bounding box center [131, 21] width 32 height 12
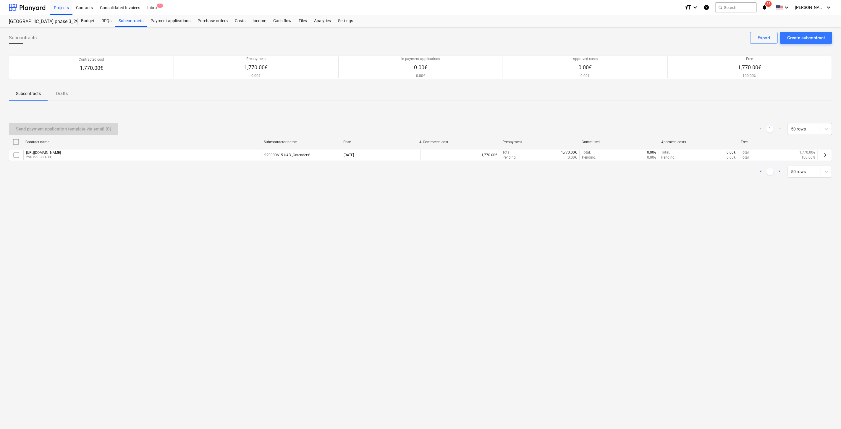
click at [620, 193] on div "Send payment application template via email (0) < 1 > 50 rows Contract name Sub…" at bounding box center [421, 150] width 824 height 89
click at [634, 184] on div "Send payment application template via email (0) < 1 > 50 rows Contract name Sub…" at bounding box center [421, 150] width 824 height 69
click at [642, 179] on div "< 1 > 50 rows" at bounding box center [421, 171] width 824 height 17
click at [649, 176] on div "< 1 > 50 rows" at bounding box center [421, 172] width 824 height 12
click at [826, 4] on icon "keyboard_arrow_down" at bounding box center [828, 7] width 7 height 7
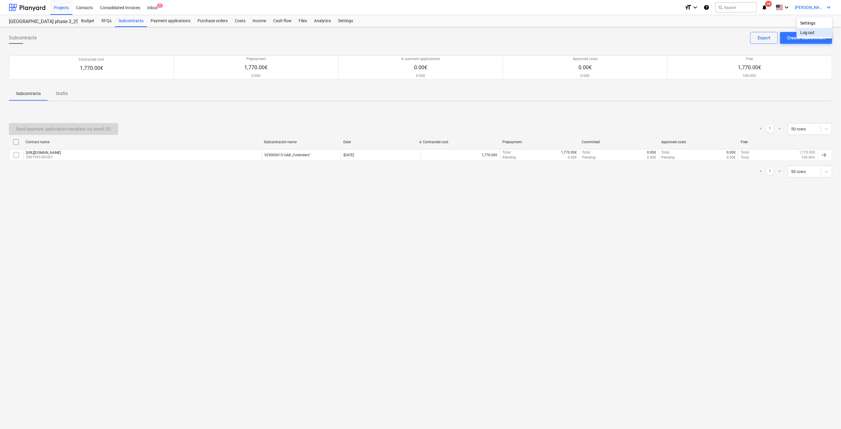
drag, startPoint x: 428, startPoint y: 36, endPoint x: 342, endPoint y: 38, distance: 86.1
click at [428, 36] on div at bounding box center [420, 214] width 841 height 429
click at [30, 7] on div at bounding box center [27, 7] width 37 height 15
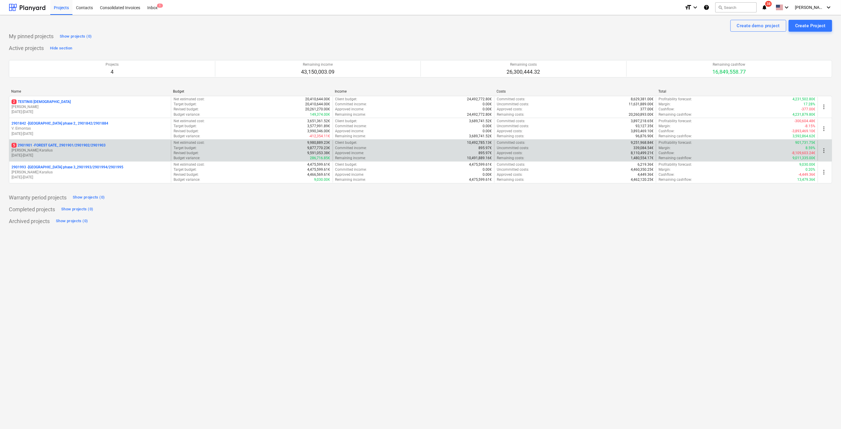
click at [80, 147] on p "5 2901901 - FOREST GATE_ 2901901/2901902/2901903" at bounding box center [59, 145] width 94 height 5
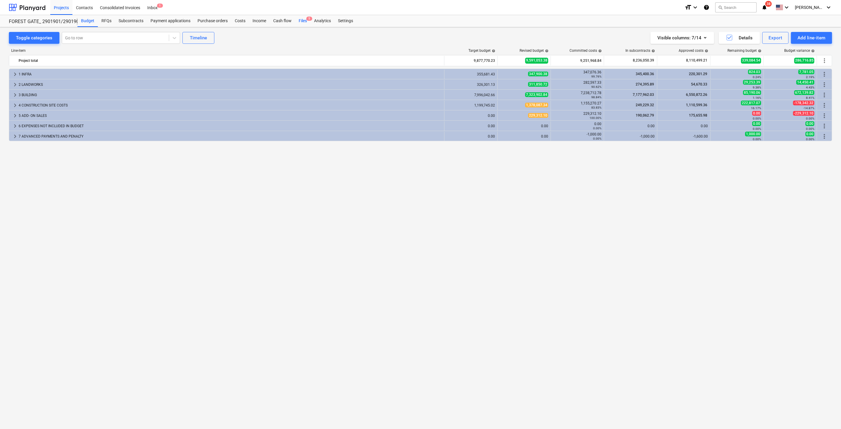
click at [298, 24] on div "Files 5" at bounding box center [302, 21] width 15 height 12
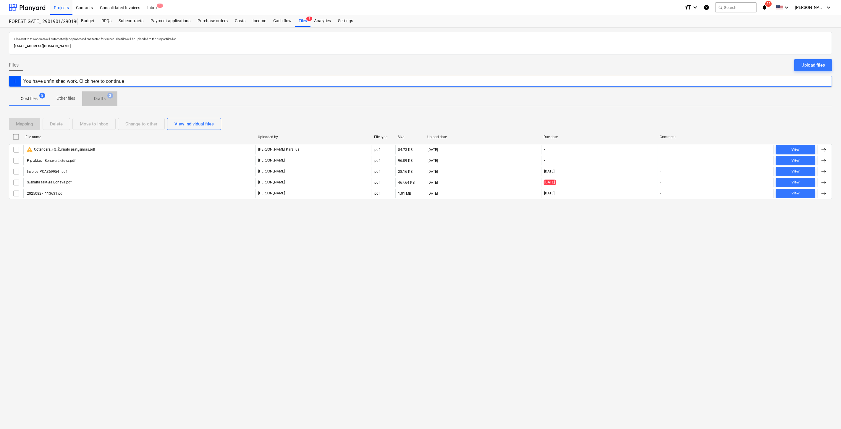
click at [105, 100] on p "Drafts" at bounding box center [100, 99] width 12 height 6
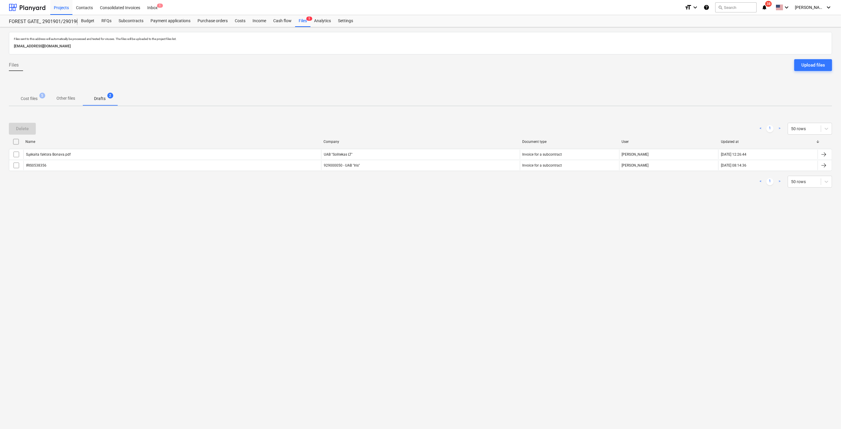
click at [30, 100] on p "Cost files" at bounding box center [29, 99] width 17 height 6
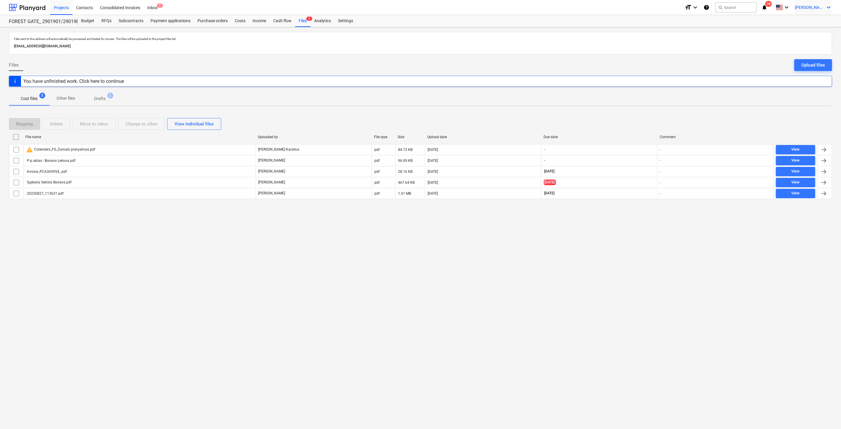
click at [826, 3] on div "[PERSON_NAME] [PERSON_NAME] keyboard_arrow_down" at bounding box center [813, 7] width 37 height 15
click at [814, 33] on div "Log out" at bounding box center [814, 32] width 35 height 9
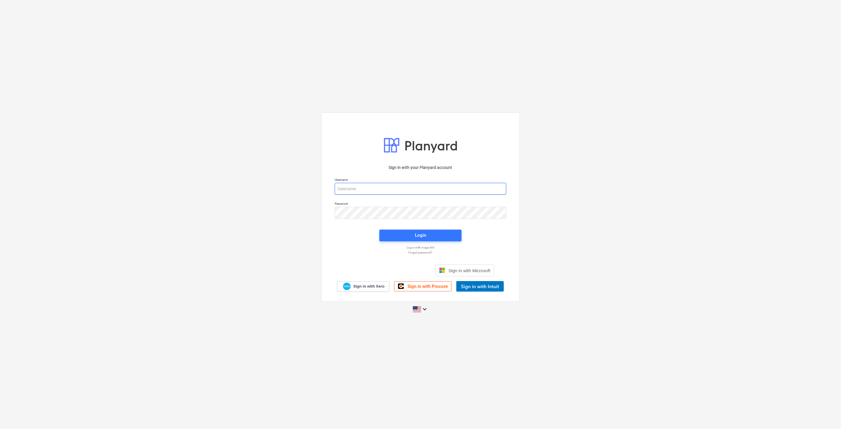
click at [402, 183] on input "email" at bounding box center [421, 189] width 172 height 12
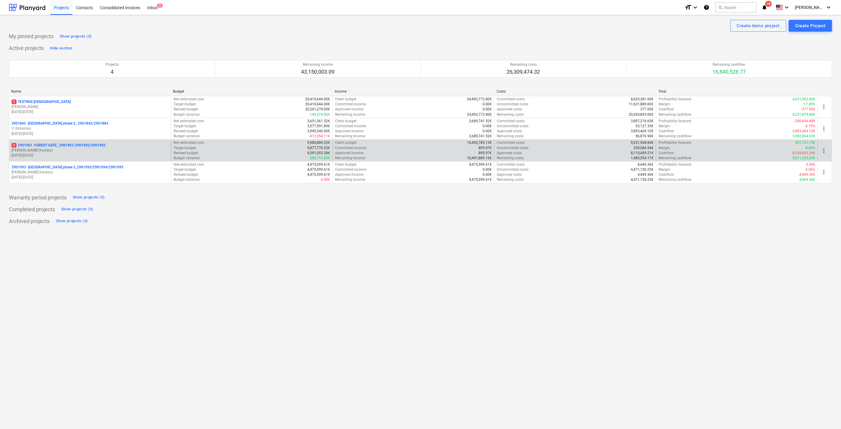
click at [75, 150] on p "[PERSON_NAME] Karalius" at bounding box center [90, 150] width 157 height 5
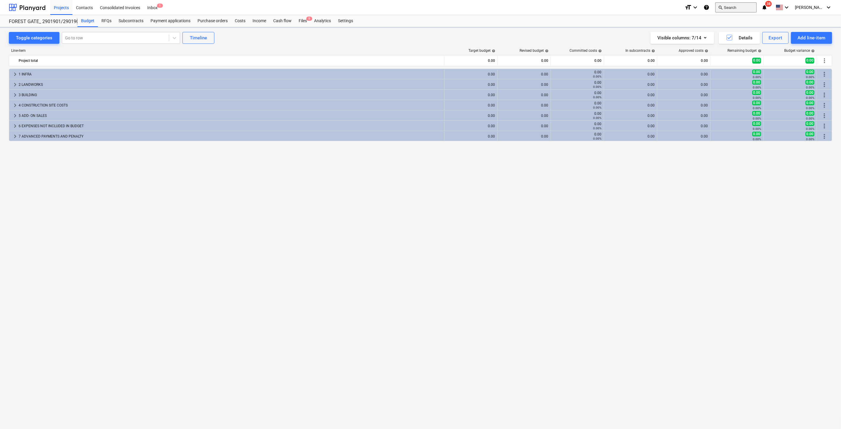
click at [749, 4] on button "search Search" at bounding box center [736, 7] width 41 height 10
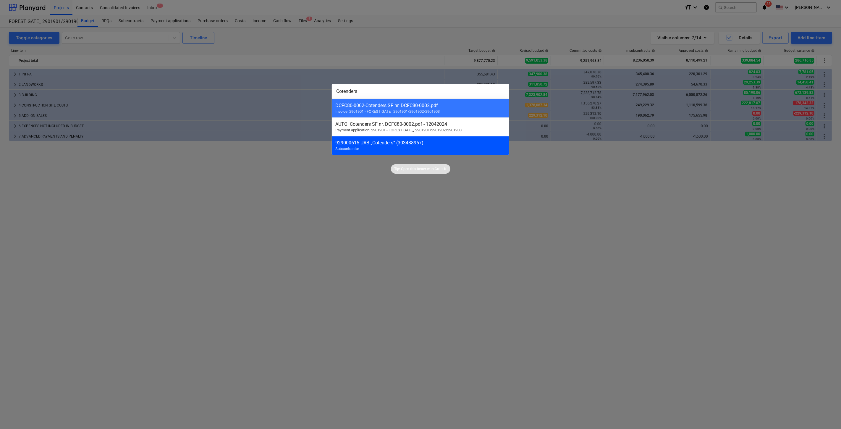
type input "Cotenders"
click at [475, 145] on div "929000615 UAB „Cotenders“ (303488967)" at bounding box center [420, 143] width 170 height 6
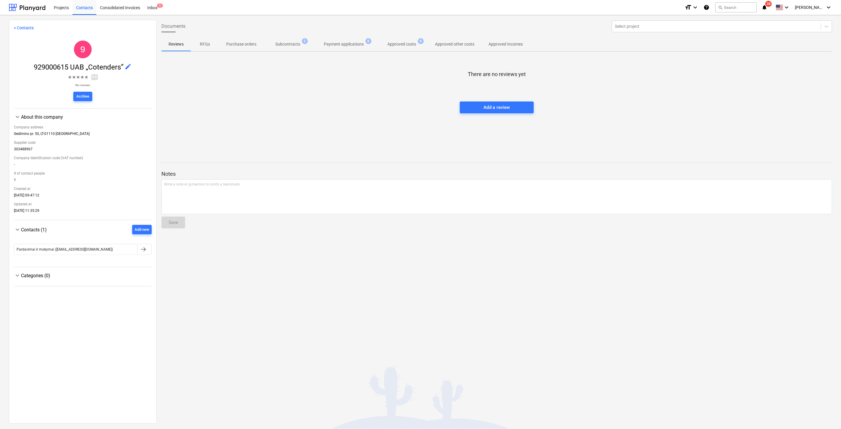
click at [285, 44] on p "Subcontracts" at bounding box center [287, 44] width 25 height 6
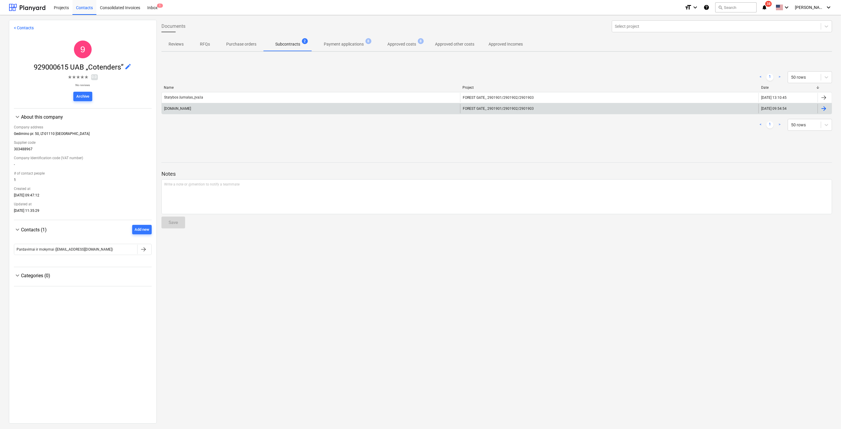
click at [251, 110] on div "Statybosžurnalas.lt" at bounding box center [311, 108] width 298 height 9
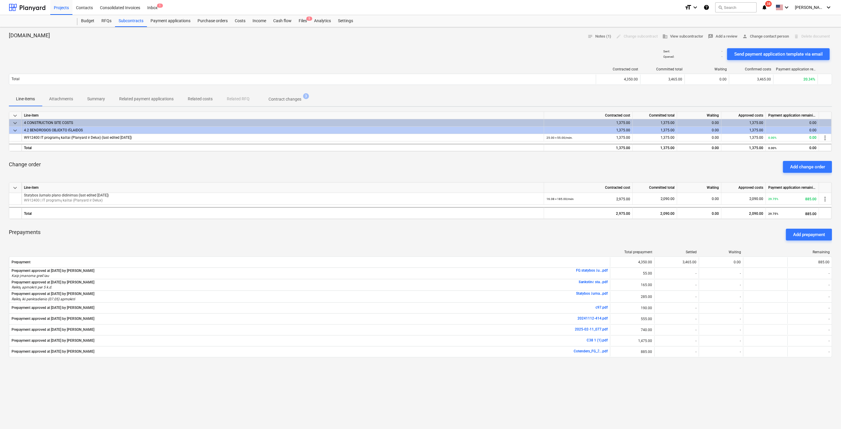
click at [298, 168] on div "Change order Add change order" at bounding box center [421, 166] width 824 height 21
click at [304, 166] on div "Change order Add change order" at bounding box center [421, 166] width 824 height 21
